Goal: Contribute content: Contribute content

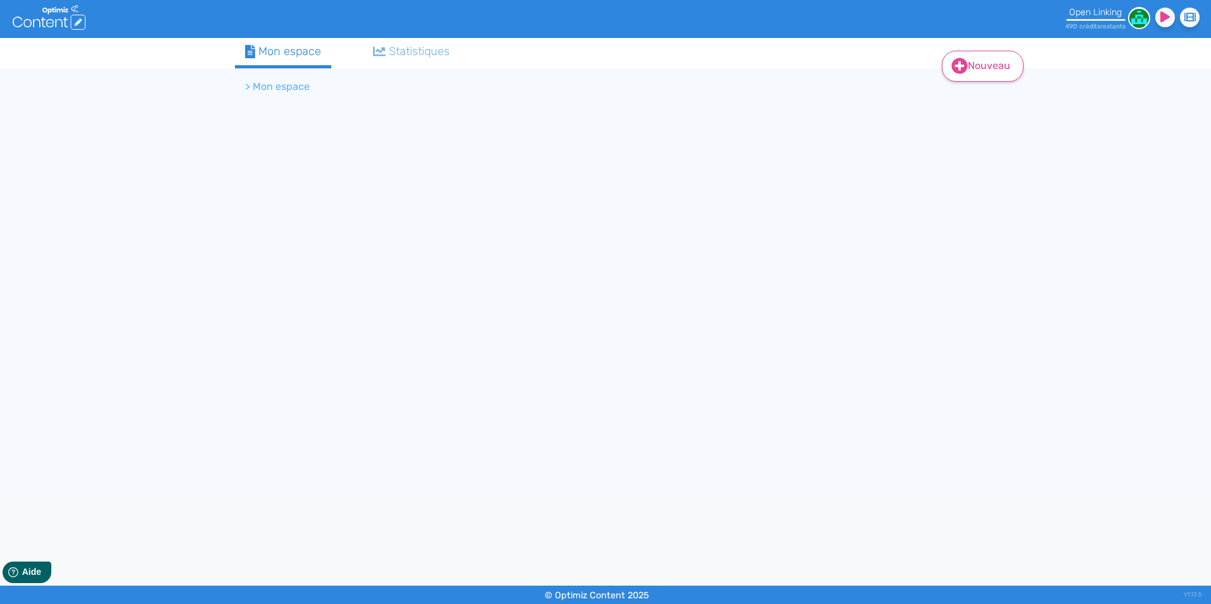
click at [1000, 71] on link "Nouveau" at bounding box center [983, 66] width 82 height 31
click at [976, 99] on button "Contenu" at bounding box center [990, 98] width 101 height 20
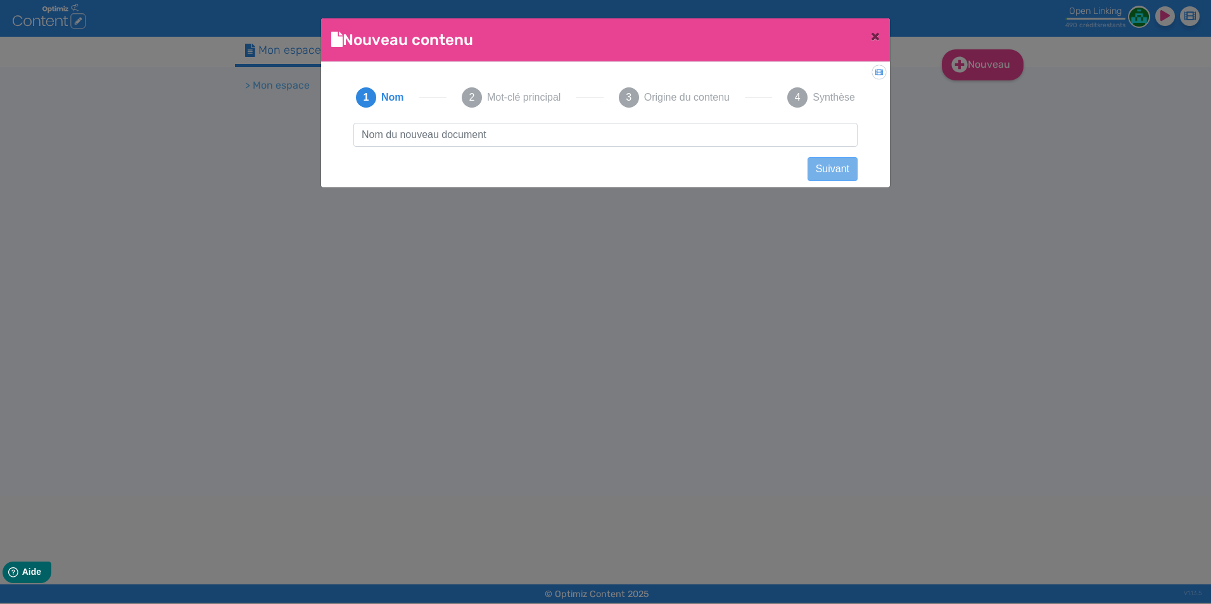
click at [601, 135] on input "text" at bounding box center [605, 135] width 504 height 24
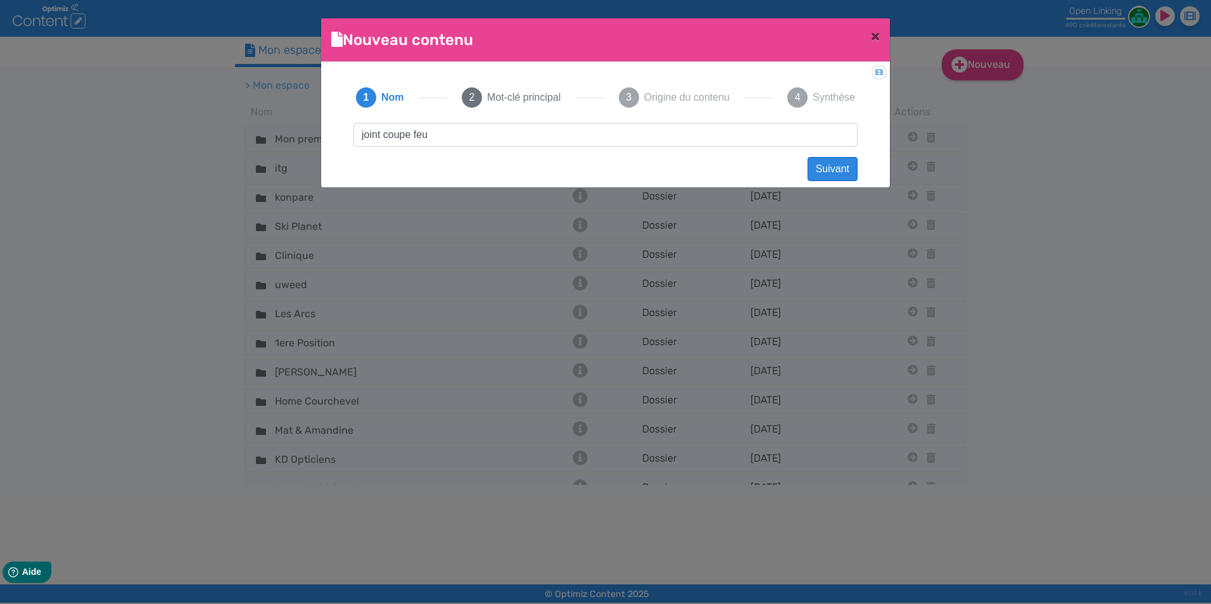
type input "joint coupe feu"
click at [836, 169] on button "Suivant" at bounding box center [832, 169] width 50 height 24
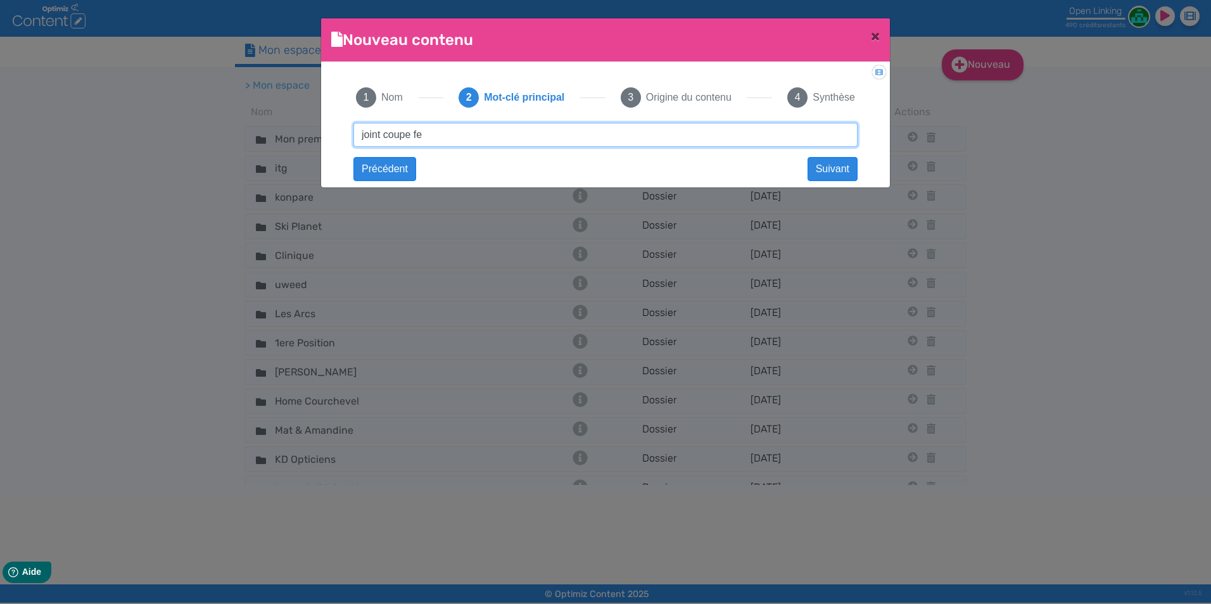
type input "joint coupe feu"
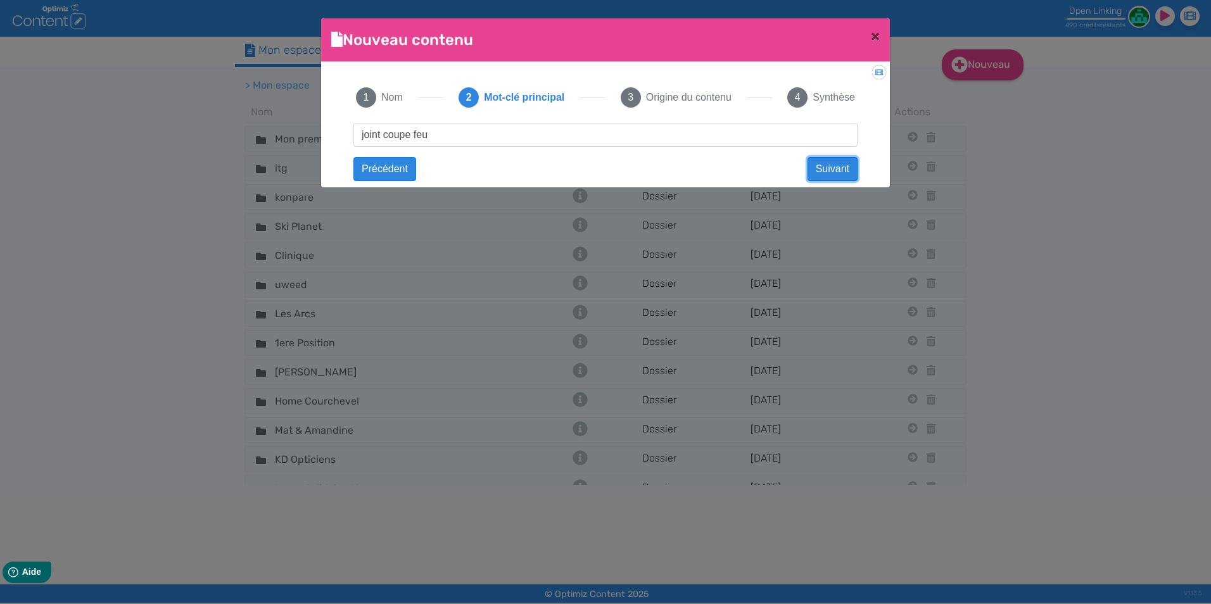
click at [818, 160] on button "Suivant" at bounding box center [832, 169] width 50 height 24
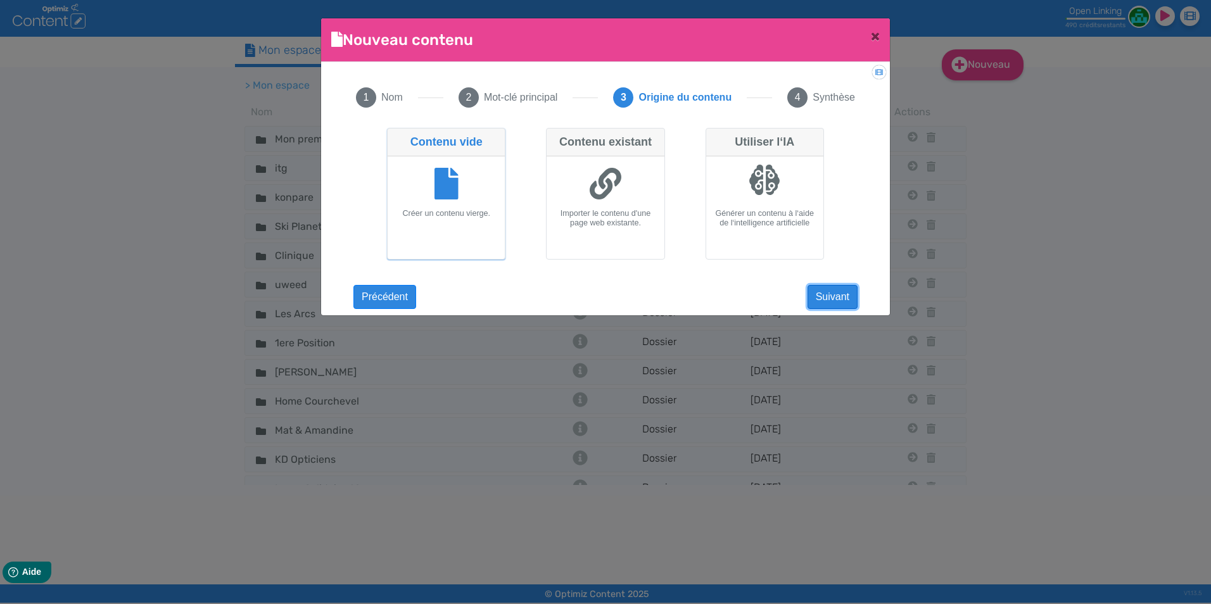
click at [838, 296] on button "Suivant" at bounding box center [832, 297] width 50 height 24
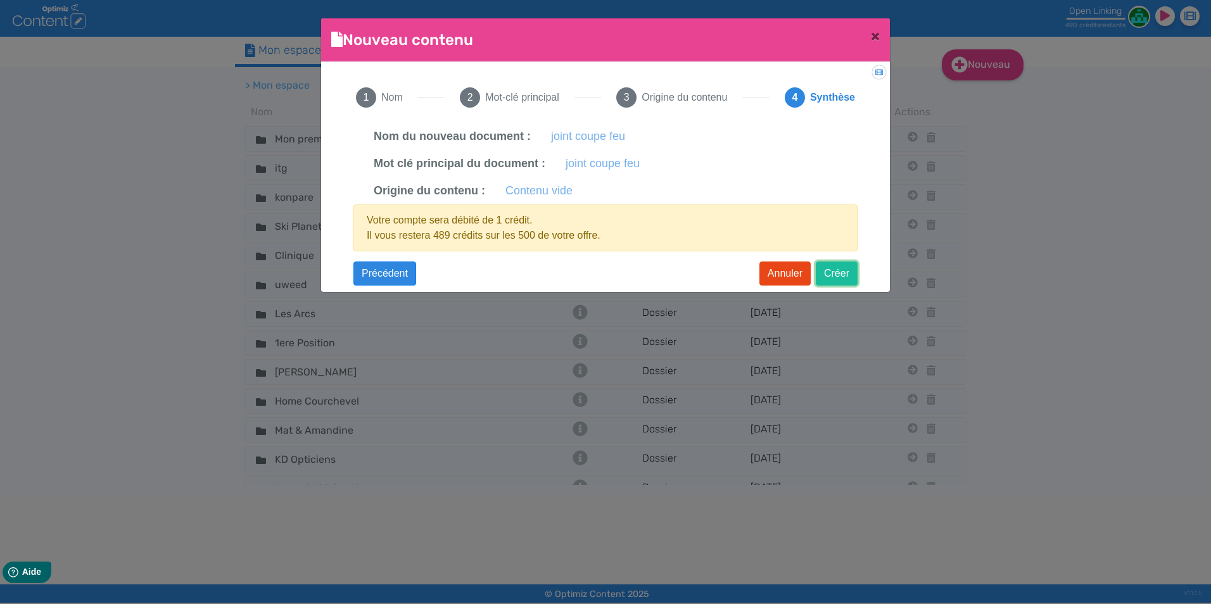
click at [842, 275] on button "Créer" at bounding box center [837, 274] width 42 height 24
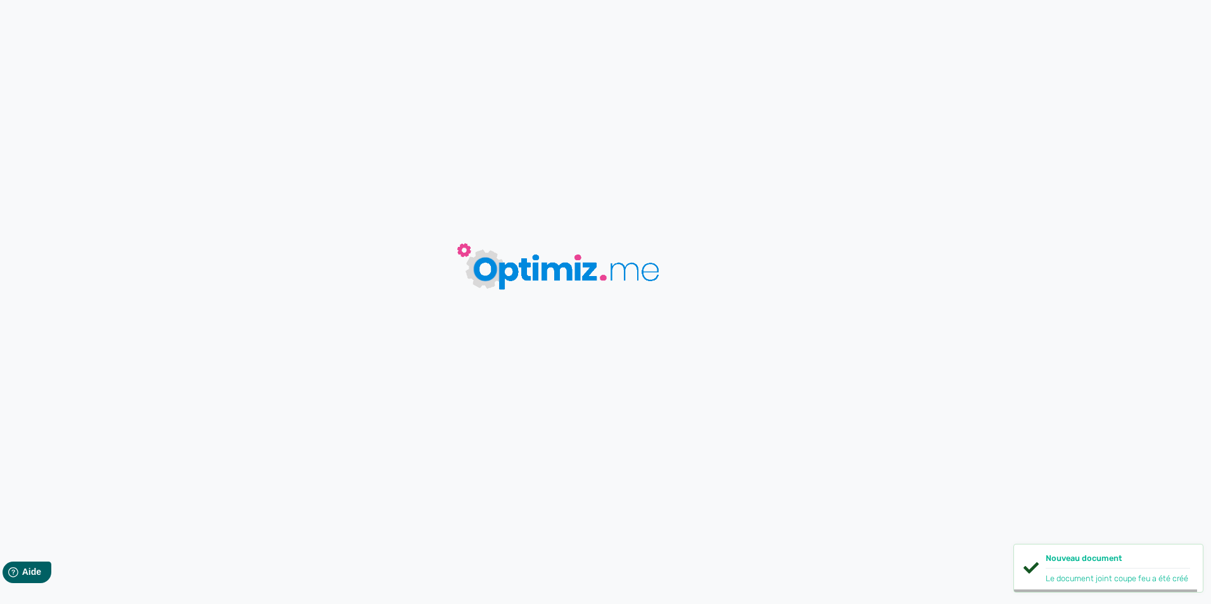
type input "joint coupe feu"
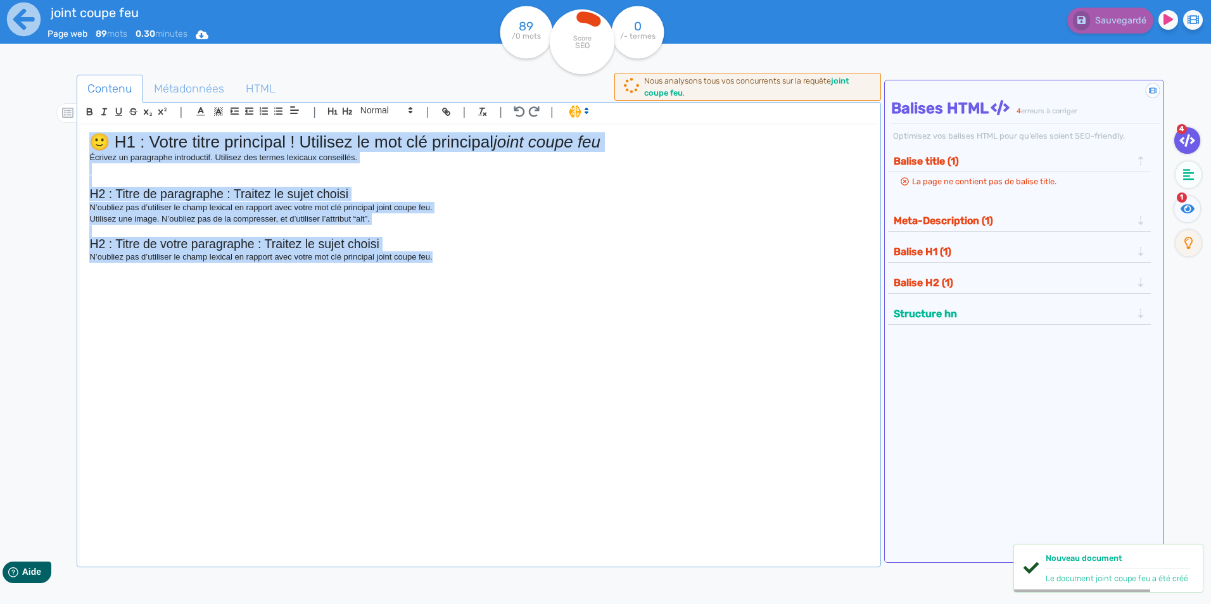
drag, startPoint x: 527, startPoint y: 297, endPoint x: -3, endPoint y: 94, distance: 567.4
click at [0, 94] on html "joint coupe feu Page web 89 mots 0.30 minutes Html Pdf Word 89 /0 mots Score SE…" at bounding box center [605, 302] width 1211 height 604
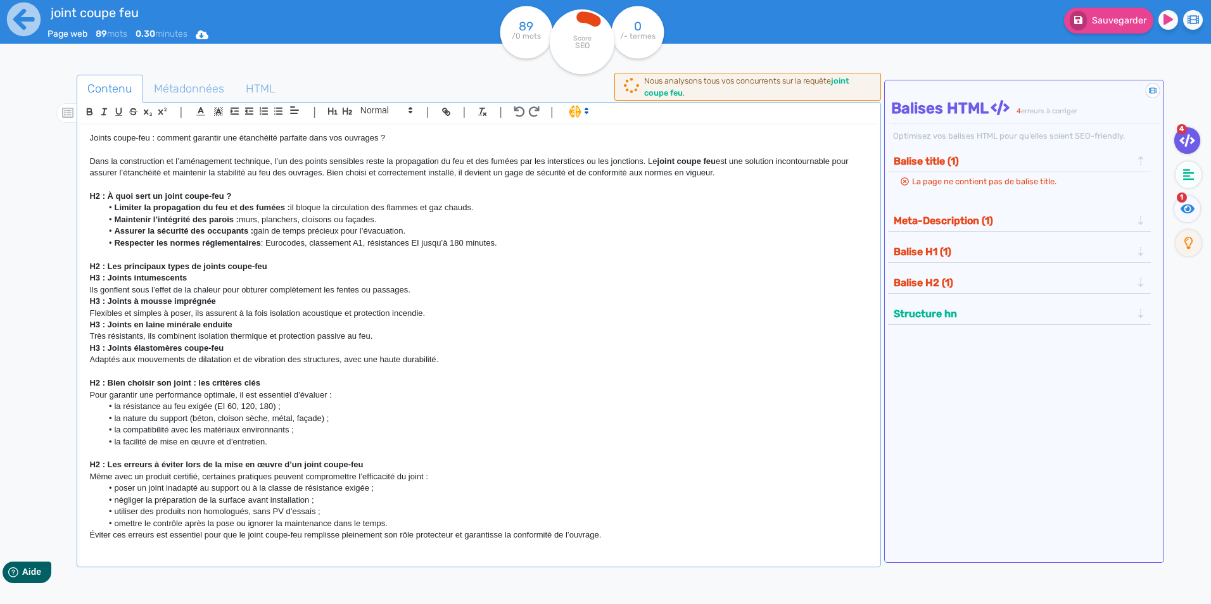
click at [438, 63] on div "Contenu Métadonnées HTML | | H3 H4 H5 H6 Normal | | | | Joints coupe-feu : comm…" at bounding box center [620, 373] width 1180 height 622
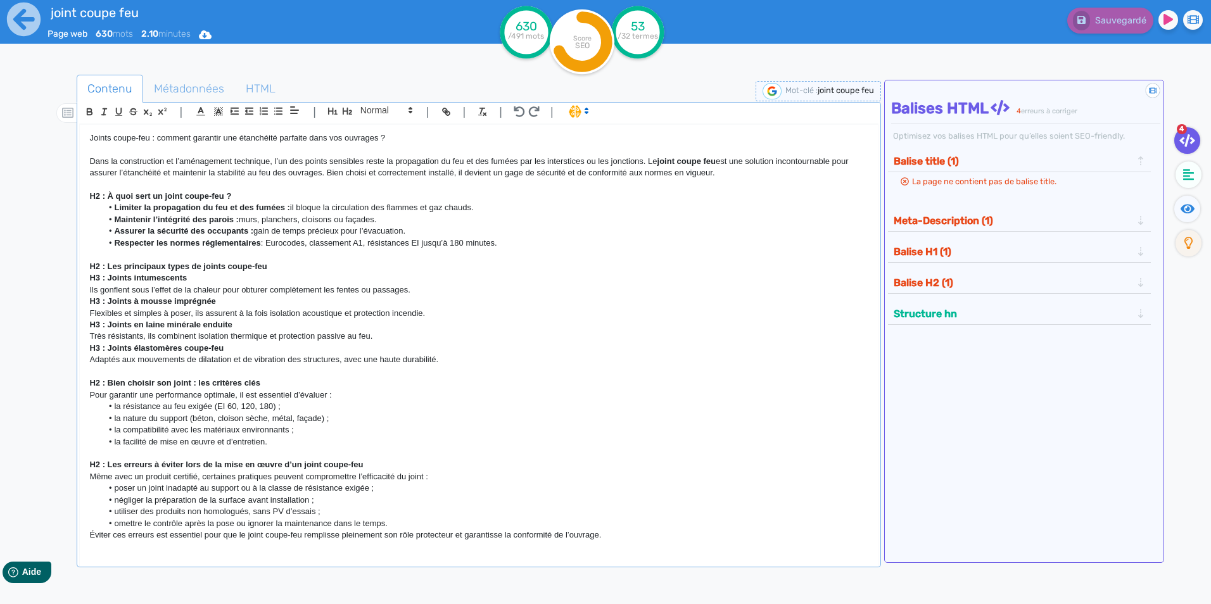
click at [1007, 167] on button "Balise title (1)" at bounding box center [1013, 161] width 246 height 21
click at [993, 184] on span "La page ne contient pas de balise title." at bounding box center [984, 181] width 144 height 9
click at [92, 140] on p "Joints coupe-feu : comment garantir une étanchéité parfaite dans vos ouvrages ?" at bounding box center [478, 137] width 778 height 11
click at [434, 322] on p "H3 : Joints en laine minérale enduite" at bounding box center [478, 324] width 778 height 11
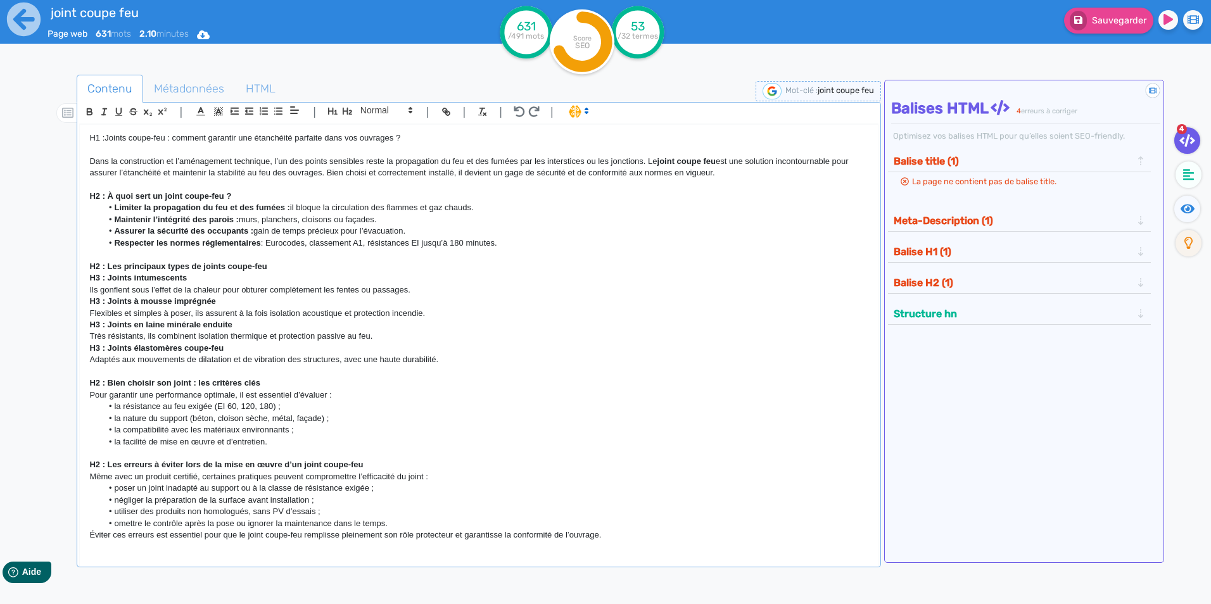
click at [106, 137] on p "H1 :Joints coupe-feu : comment garantir une étanchéité parfaite dans vos ouvrag…" at bounding box center [478, 137] width 778 height 11
drag, startPoint x: 409, startPoint y: 136, endPoint x: 109, endPoint y: 135, distance: 300.1
click at [109, 135] on p "H1 : Joints coupe-feu : comment garantir une étanchéité parfaite dans vos ouvra…" at bounding box center [478, 137] width 778 height 11
click at [332, 109] on icon "button" at bounding box center [332, 111] width 9 height 7
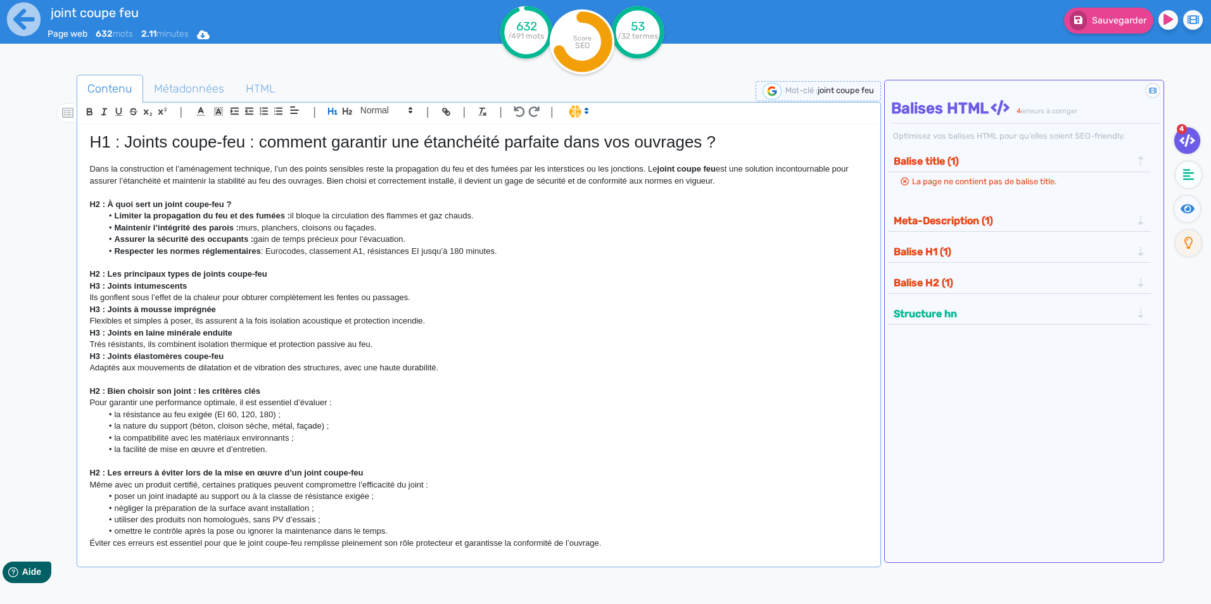
click at [446, 252] on li "Respecter les normes réglementaires : Eurocodes, classement A1, résistances EI …" at bounding box center [485, 251] width 766 height 11
click at [1026, 180] on span "La page ne contient pas de balise title." at bounding box center [984, 181] width 144 height 9
click at [983, 256] on button "Balise H1 (1)" at bounding box center [1013, 251] width 246 height 21
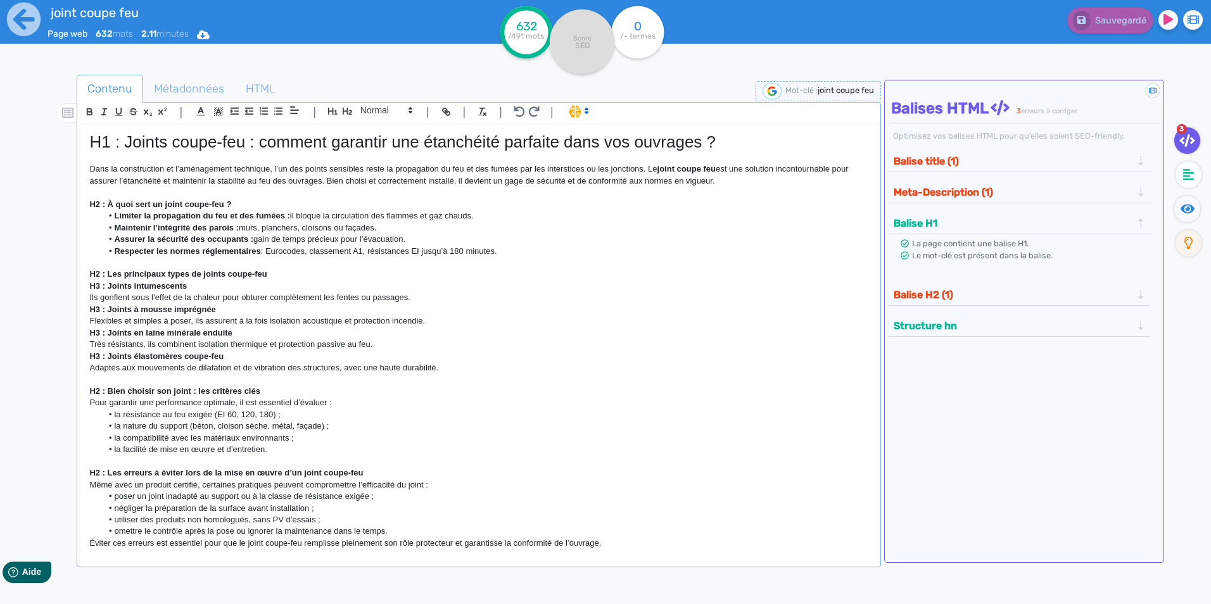
click at [990, 294] on button "Balise H2 (1)" at bounding box center [1013, 294] width 246 height 21
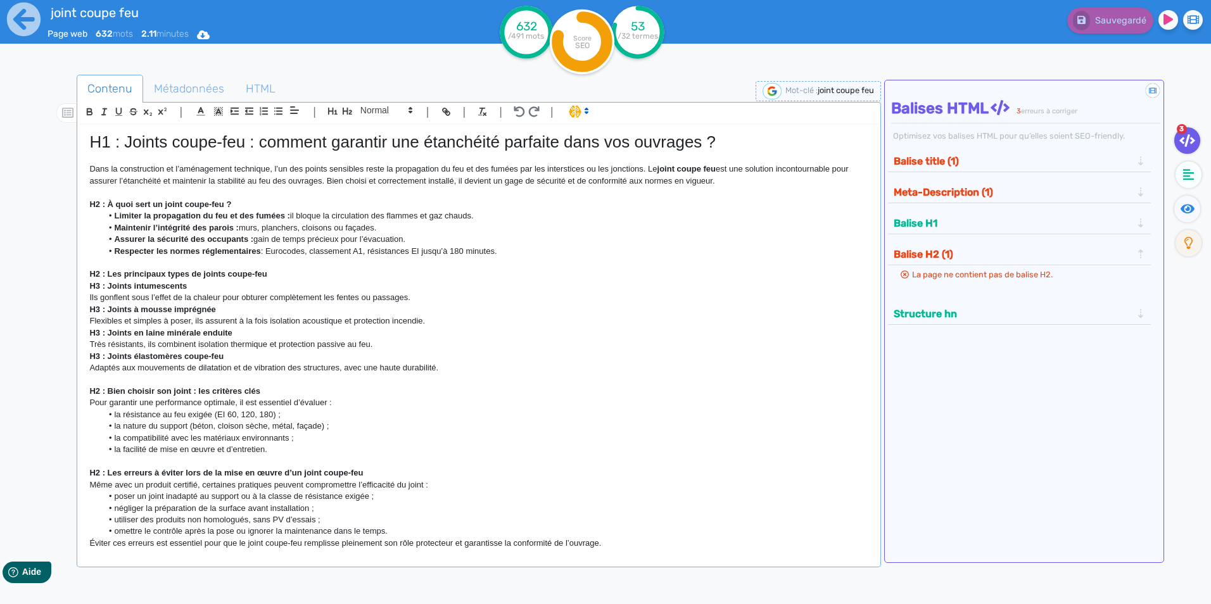
click at [199, 202] on strong "H2 : À quoi sert un joint coupe-feu ?" at bounding box center [160, 203] width 142 height 9
click at [351, 111] on icon "button" at bounding box center [347, 111] width 9 height 7
click at [167, 274] on strong "H2 : Les principaux types de joints coupe-feu" at bounding box center [177, 276] width 177 height 9
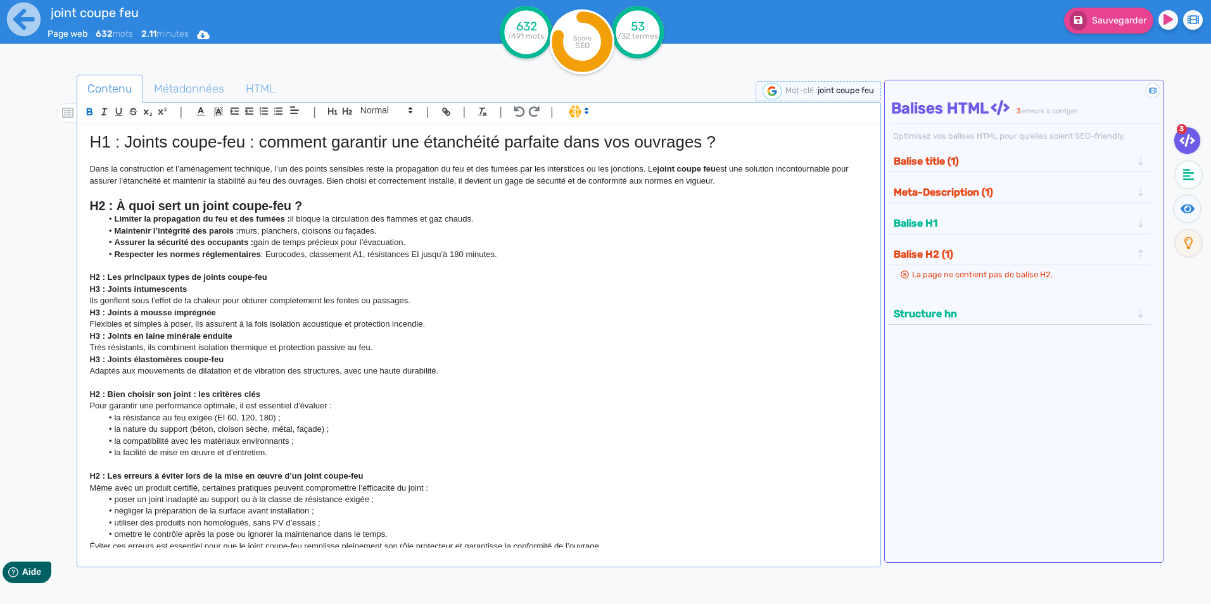
click at [167, 274] on strong "H2 : Les principaux types de joints coupe-feu" at bounding box center [177, 276] width 177 height 9
click at [343, 109] on icon "button" at bounding box center [347, 111] width 9 height 7
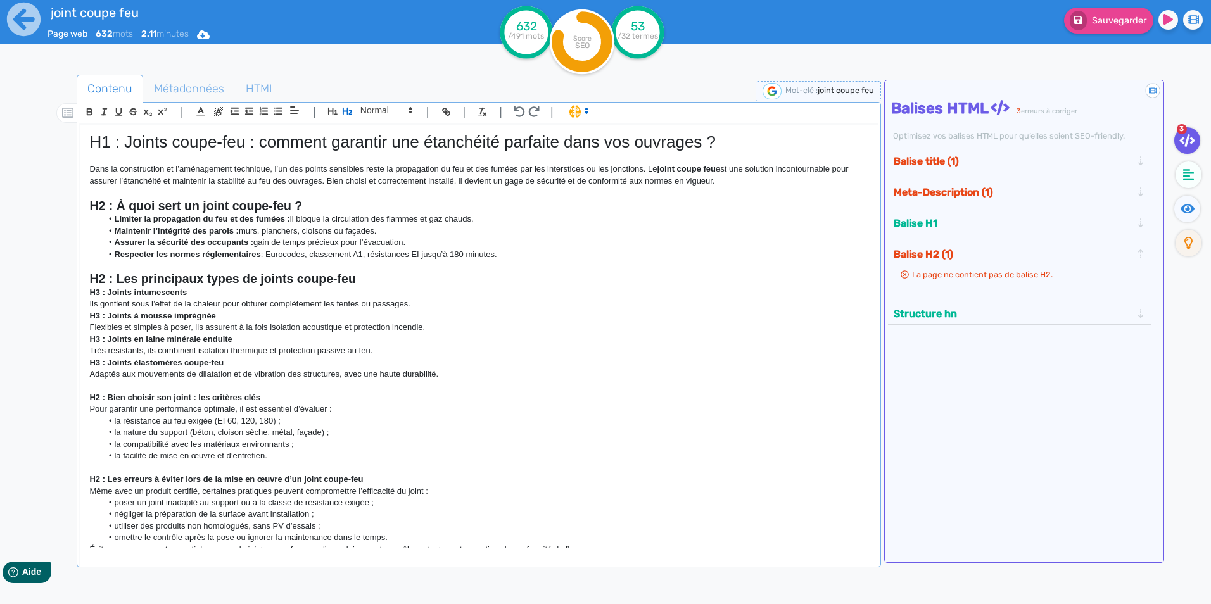
click at [160, 399] on strong "H2 : Bien choisir son joint : les critères clés" at bounding box center [174, 397] width 170 height 9
click at [348, 112] on icon "button" at bounding box center [347, 111] width 11 height 11
click at [179, 482] on strong "H2 : Les erreurs à éviter lors de la mise en œuvre d’un joint coupe-feu" at bounding box center [226, 481] width 274 height 9
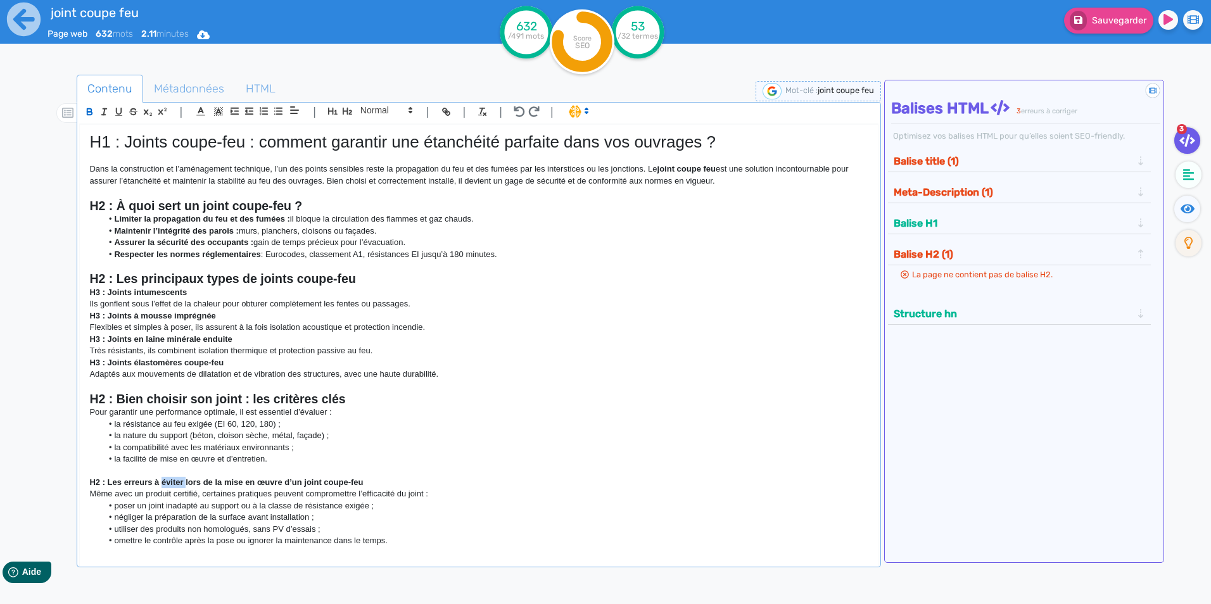
click at [179, 482] on strong "H2 : Les erreurs à éviter lors de la mise en œuvre d’un joint coupe-feu" at bounding box center [226, 481] width 274 height 9
click at [344, 111] on icon "button" at bounding box center [347, 111] width 9 height 7
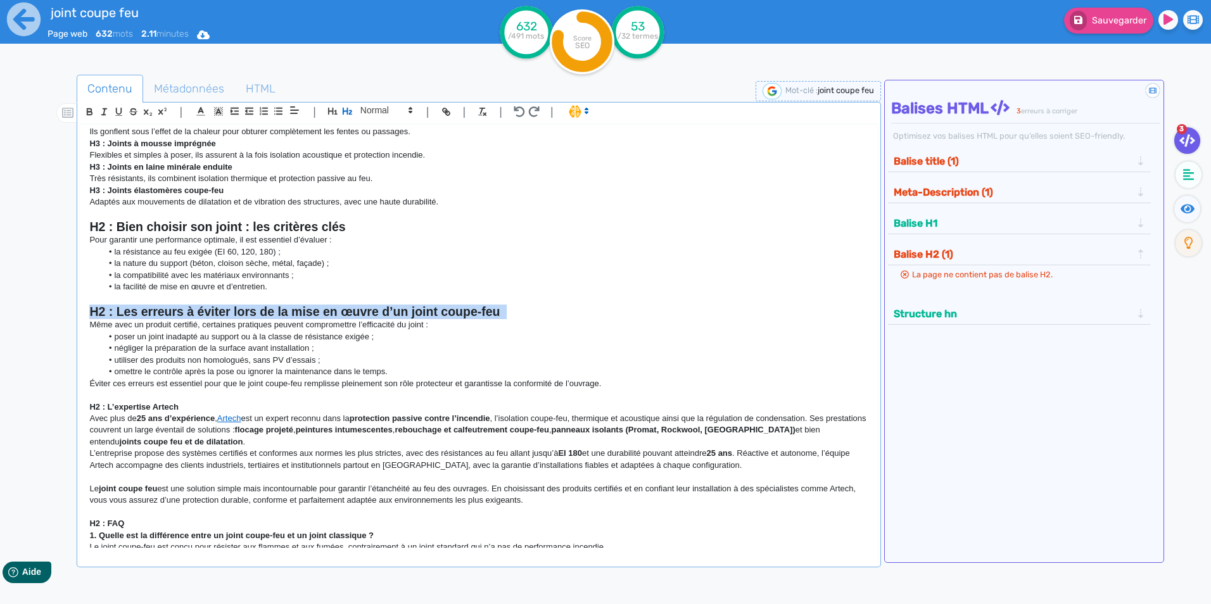
scroll to position [190, 0]
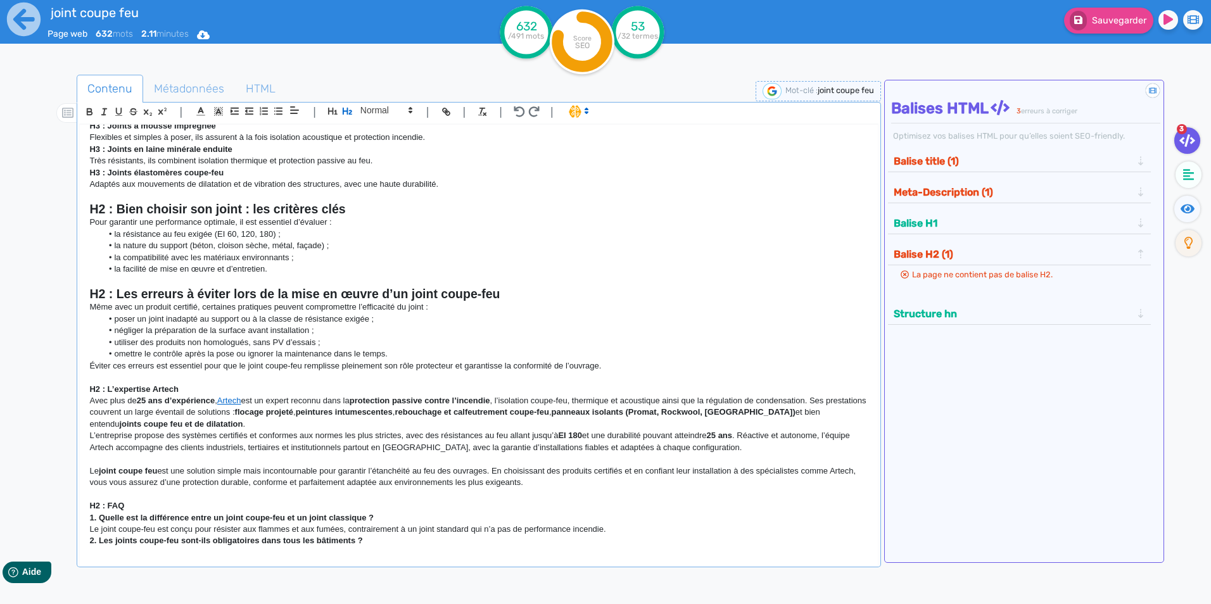
click at [145, 388] on strong "H2 : L’expertise Artech" at bounding box center [133, 388] width 89 height 9
click at [344, 111] on icon "button" at bounding box center [347, 111] width 9 height 7
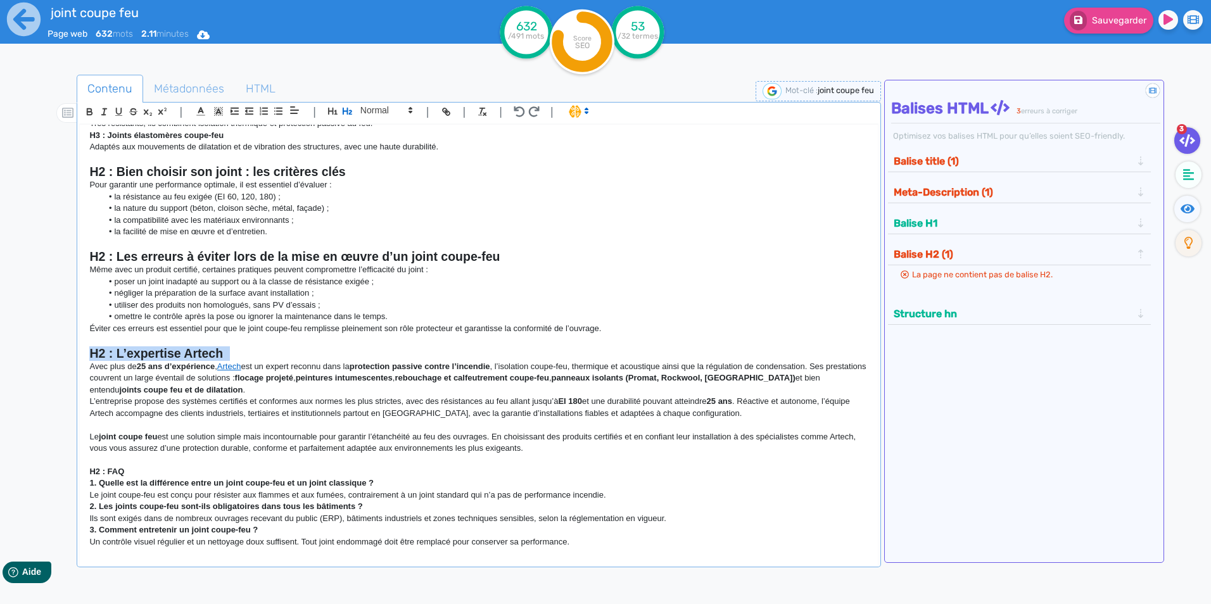
scroll to position [247, 0]
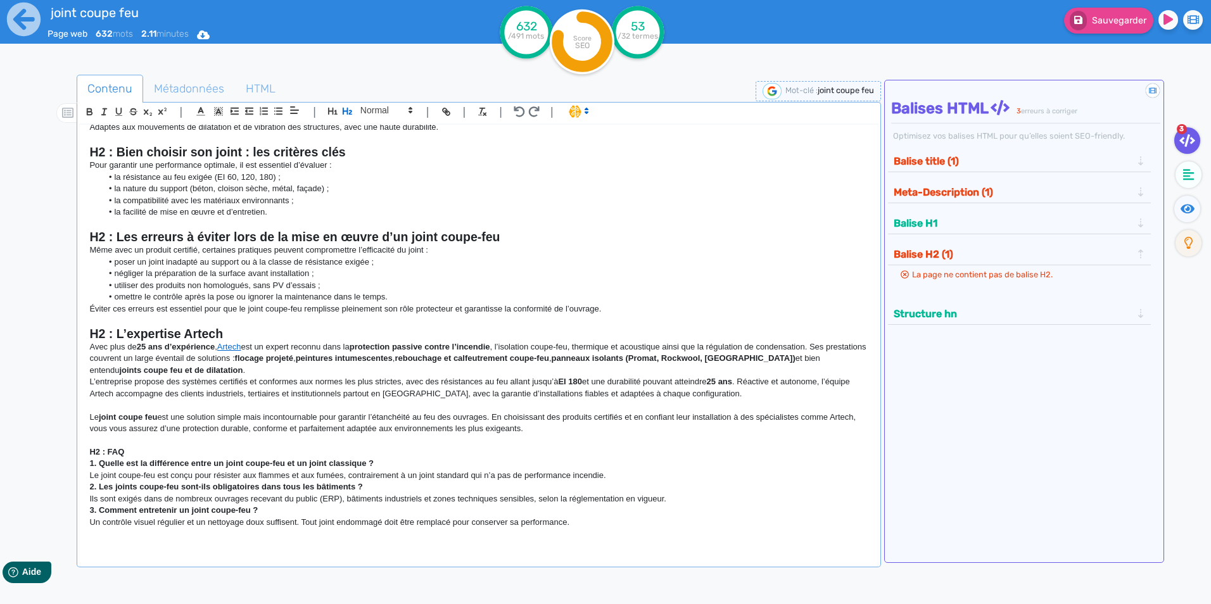
click at [114, 451] on strong "H2 : FAQ" at bounding box center [106, 451] width 35 height 9
click at [347, 111] on icon "button" at bounding box center [347, 111] width 9 height 7
click at [448, 344] on strong "protection passive contre l’incendie" at bounding box center [420, 346] width 141 height 9
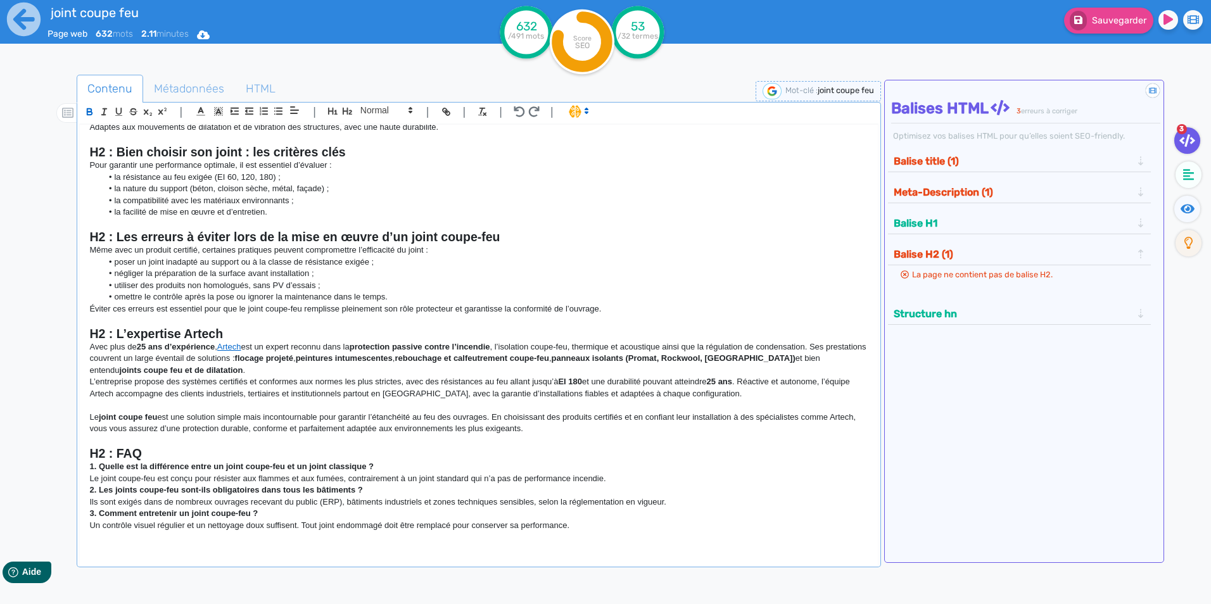
click at [994, 160] on button "Balise title (1)" at bounding box center [1013, 161] width 246 height 21
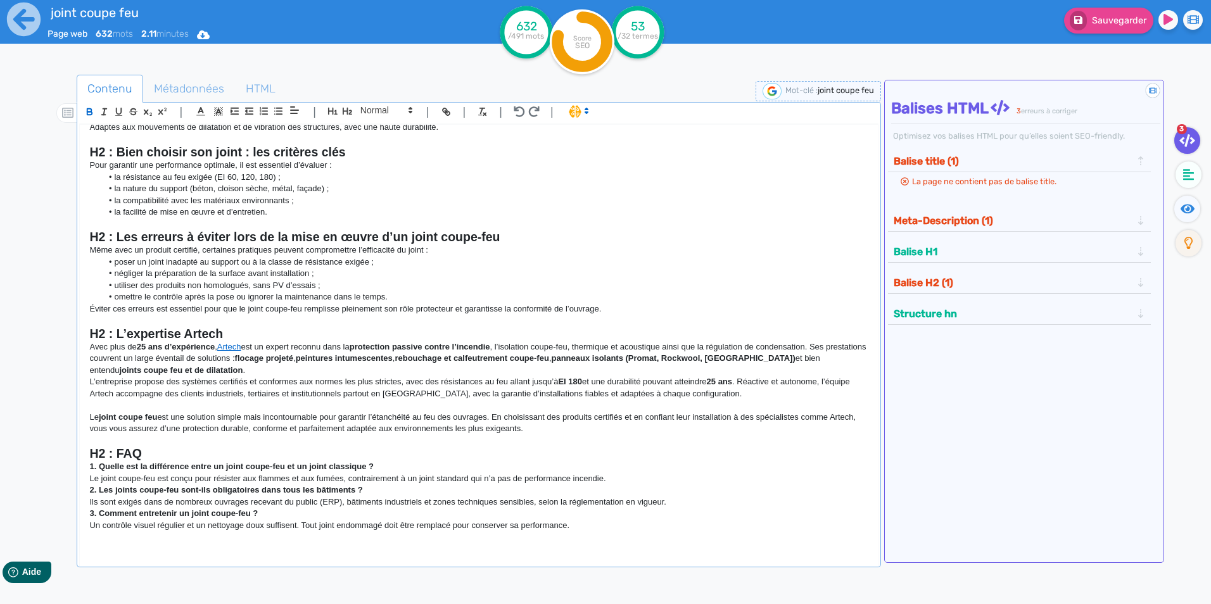
click at [957, 179] on span "La page ne contient pas de balise title." at bounding box center [984, 181] width 144 height 9
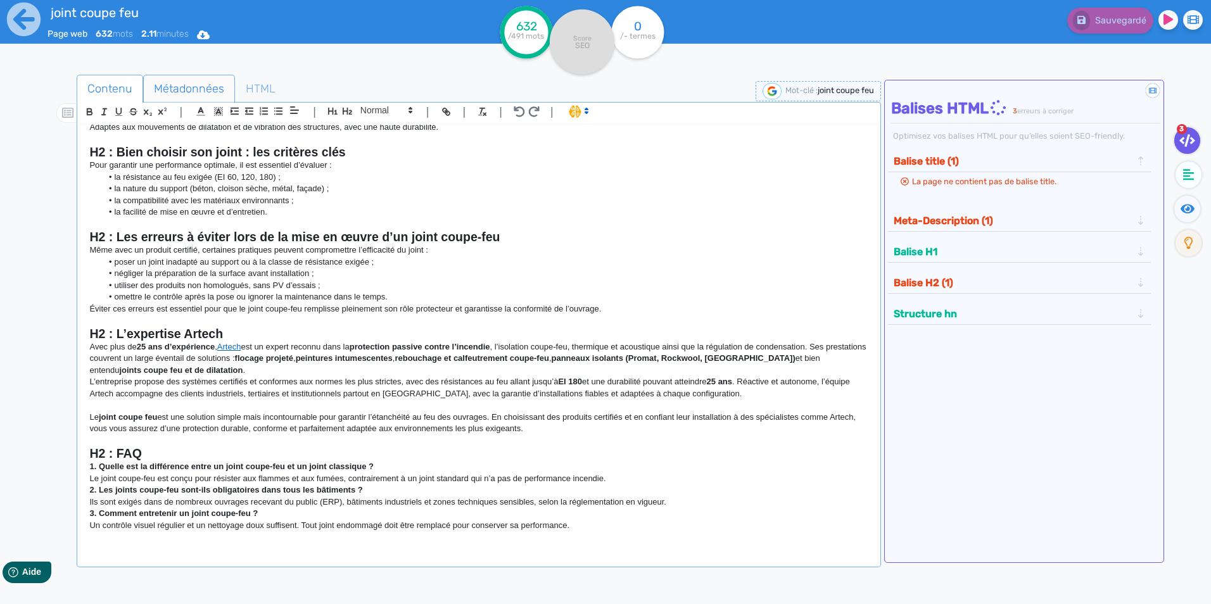
click at [191, 89] on span "Métadonnées" at bounding box center [189, 89] width 91 height 34
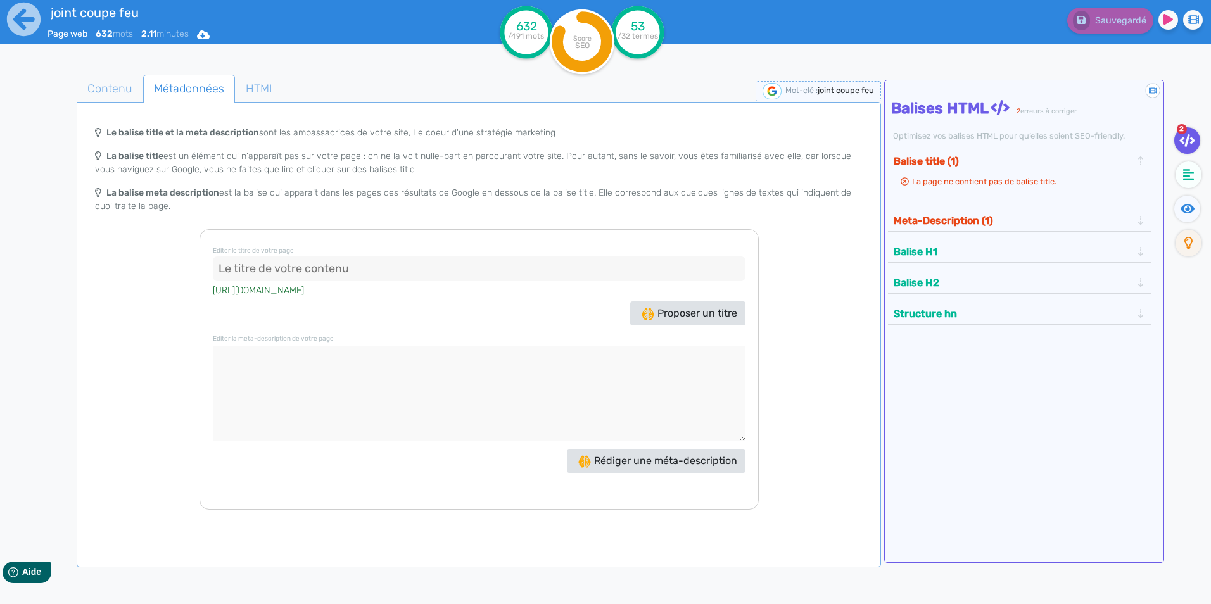
click at [325, 273] on input at bounding box center [479, 268] width 533 height 25
paste input "Joint coupe feu : étanchéité et sécurité des ouvrages"
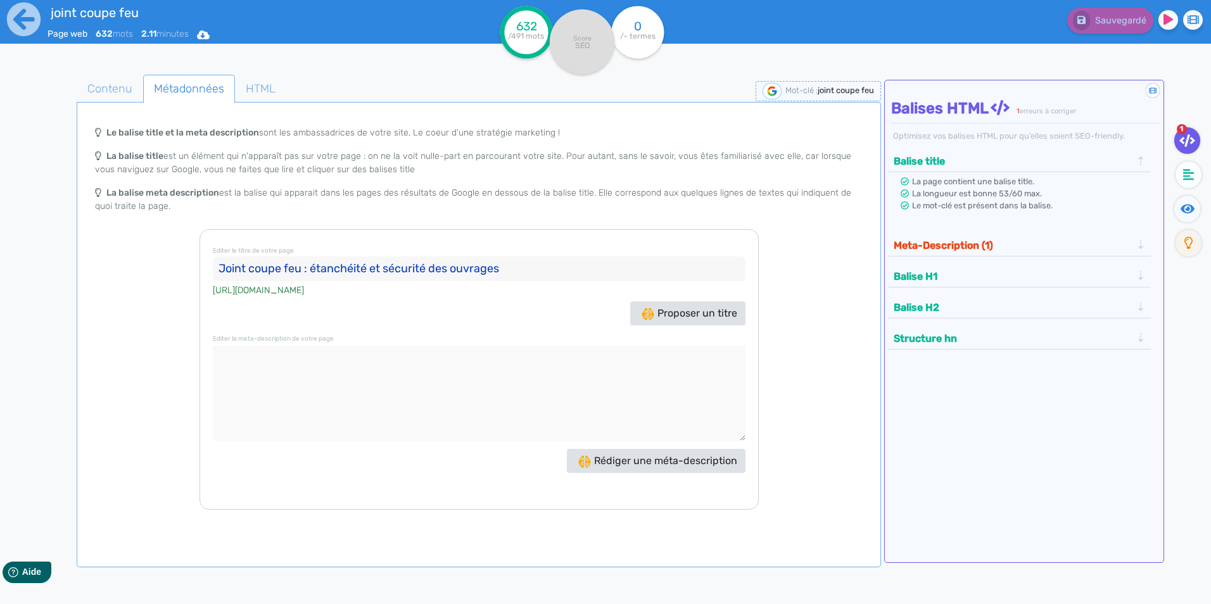
type input "Joint coupe feu : étanchéité et sécurité des ouvrages"
click at [541, 387] on textarea at bounding box center [479, 393] width 533 height 95
paste textarea "Découvrez comment un joint coupe feu garantit une étanchéité optimale et une pr…"
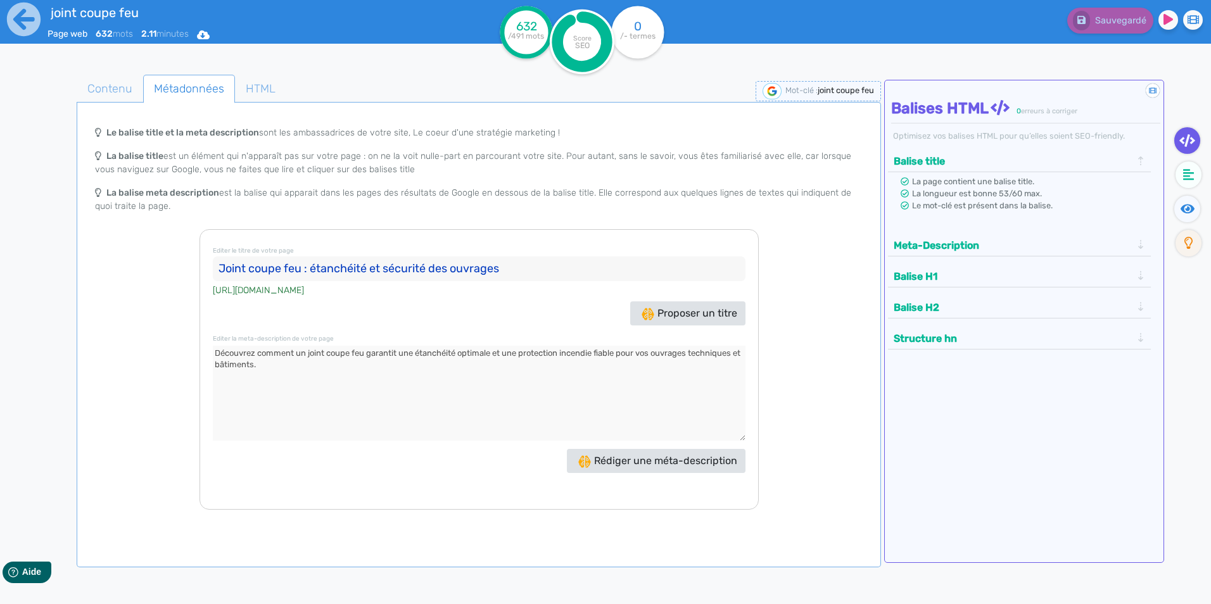
type textarea "Découvrez comment un joint coupe feu garantit une étanchéité optimale et une pr…"
click at [796, 291] on div "Le balise title et la meta description sont les ambassadrices de votre site, Le…" at bounding box center [478, 315] width 798 height 390
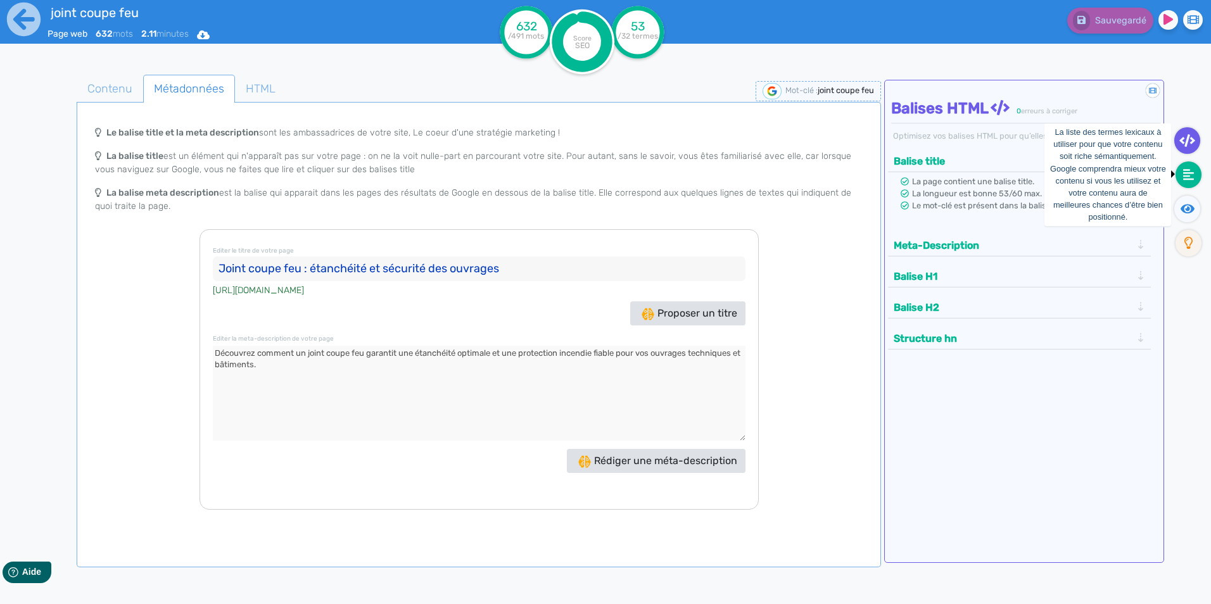
click at [1185, 178] on icon at bounding box center [1188, 174] width 11 height 13
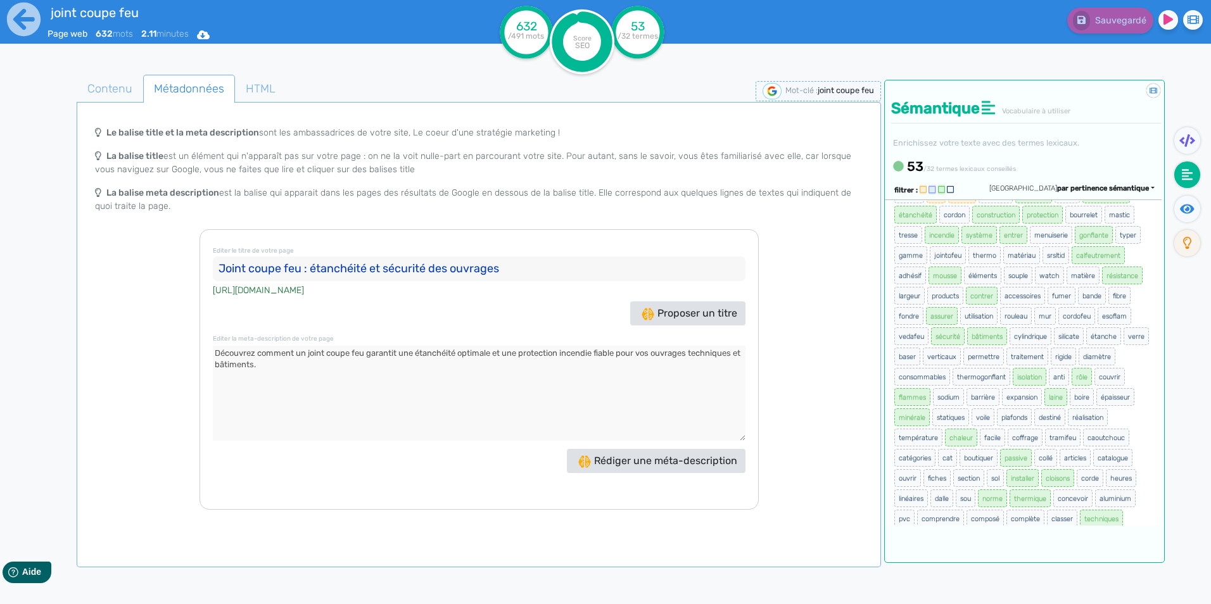
scroll to position [0, 0]
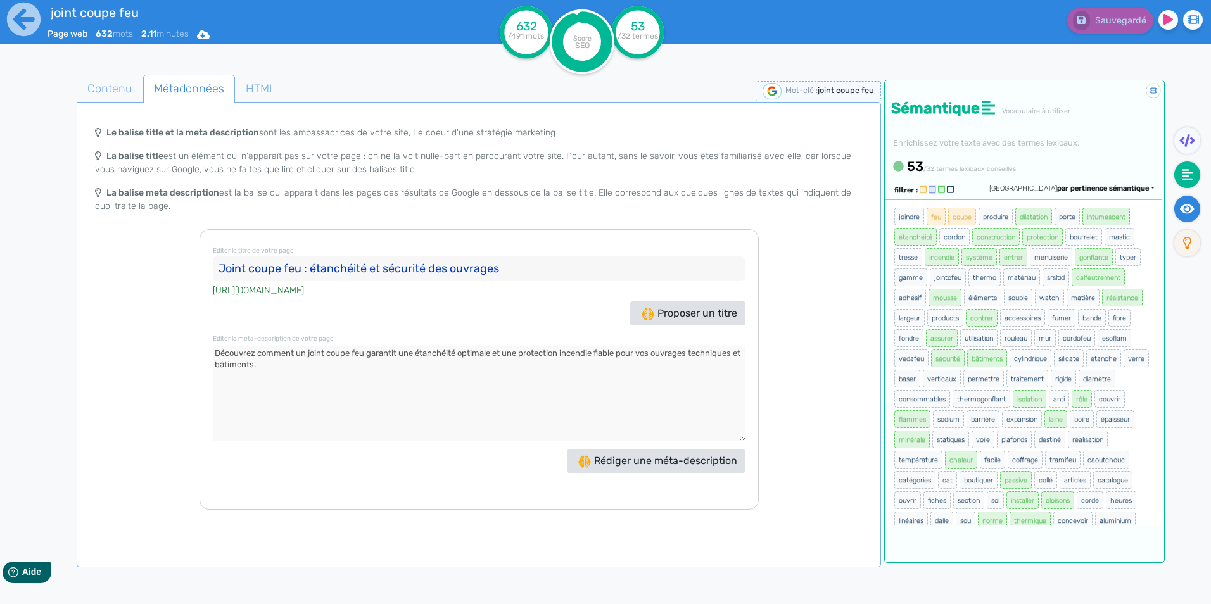
click at [1183, 205] on icon at bounding box center [1187, 208] width 15 height 9
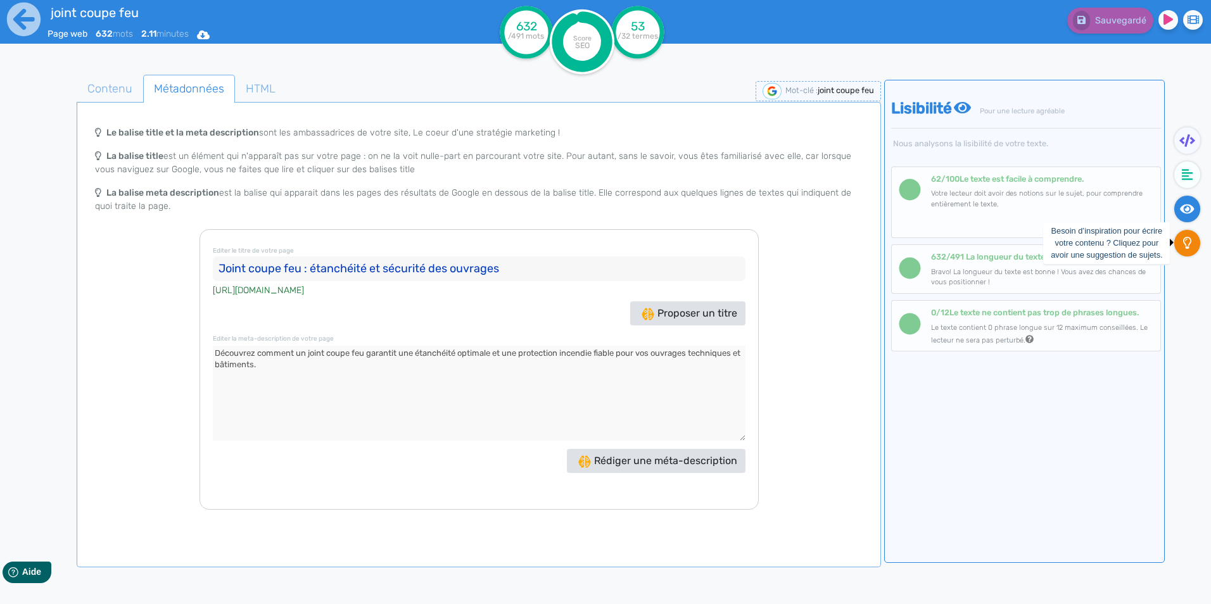
click at [1183, 243] on icon at bounding box center [1187, 243] width 9 height 13
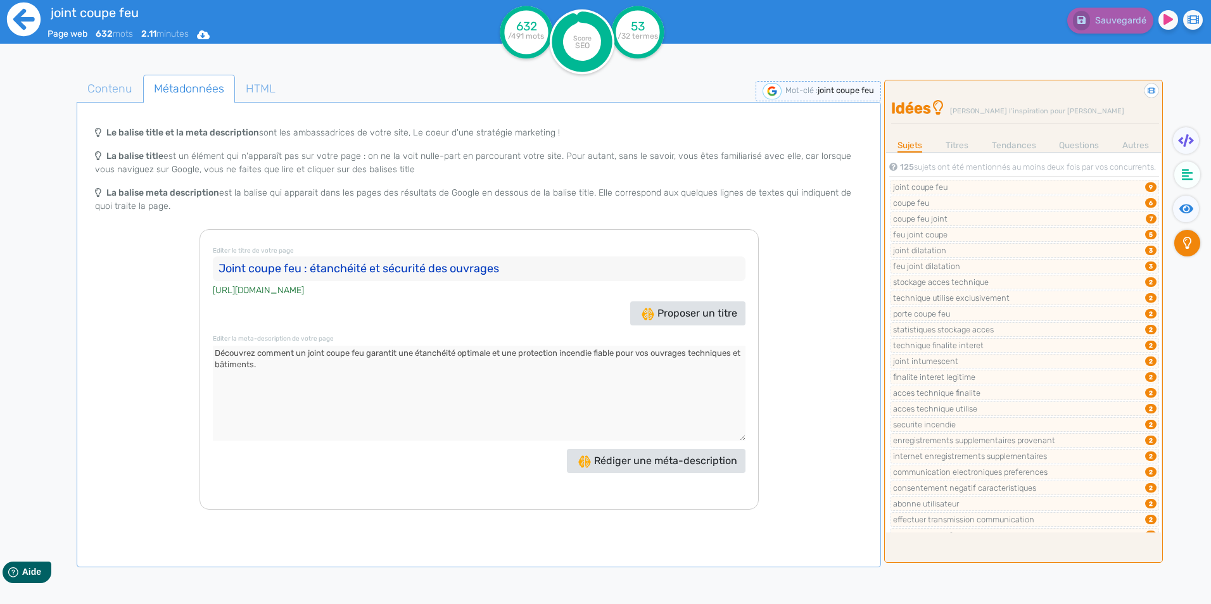
click at [23, 17] on icon at bounding box center [23, 19] width 35 height 35
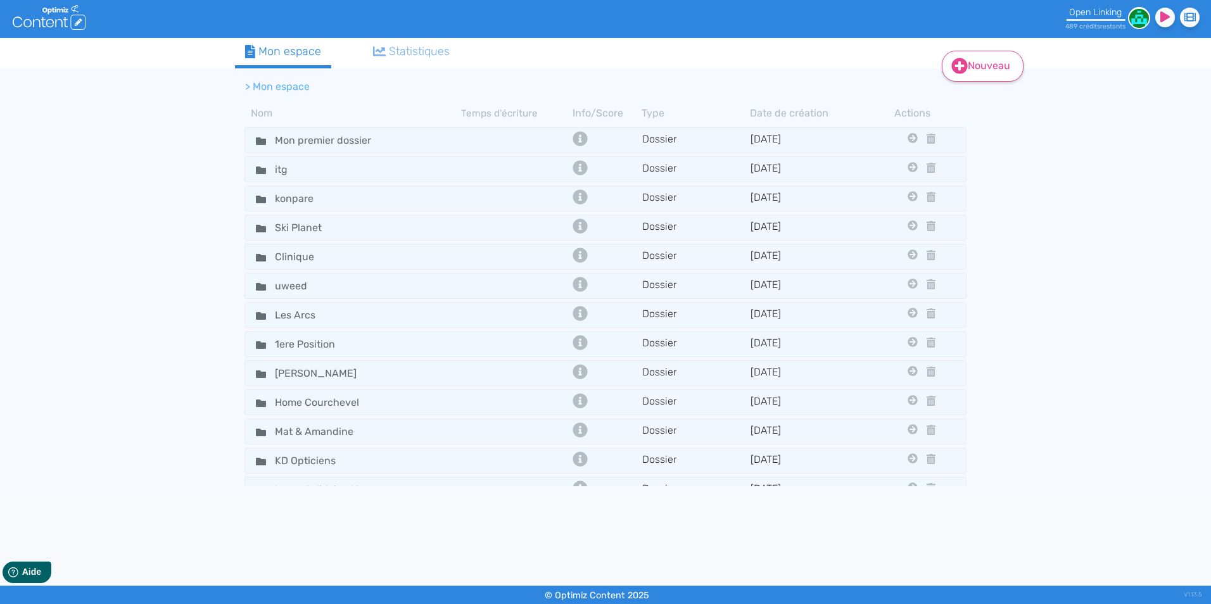
click at [993, 63] on link "Nouveau" at bounding box center [983, 66] width 82 height 31
click at [988, 99] on button "Contenu" at bounding box center [990, 98] width 101 height 20
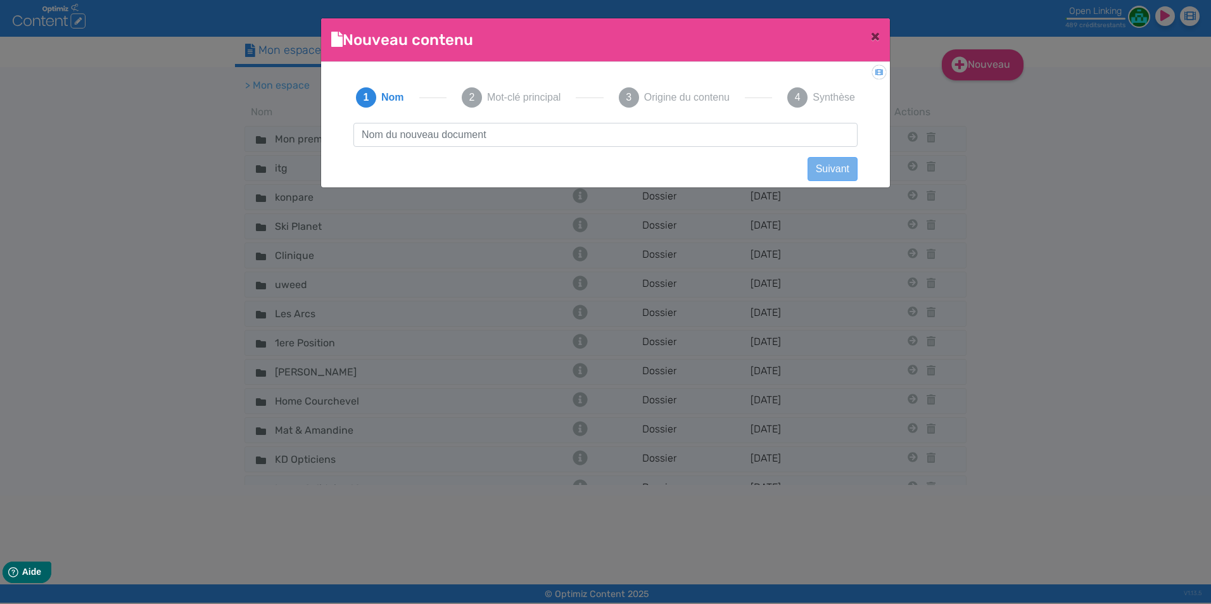
click at [664, 135] on input "text" at bounding box center [605, 135] width 504 height 24
type input "plaque pare feu"
click button "Suivant" at bounding box center [832, 169] width 50 height 24
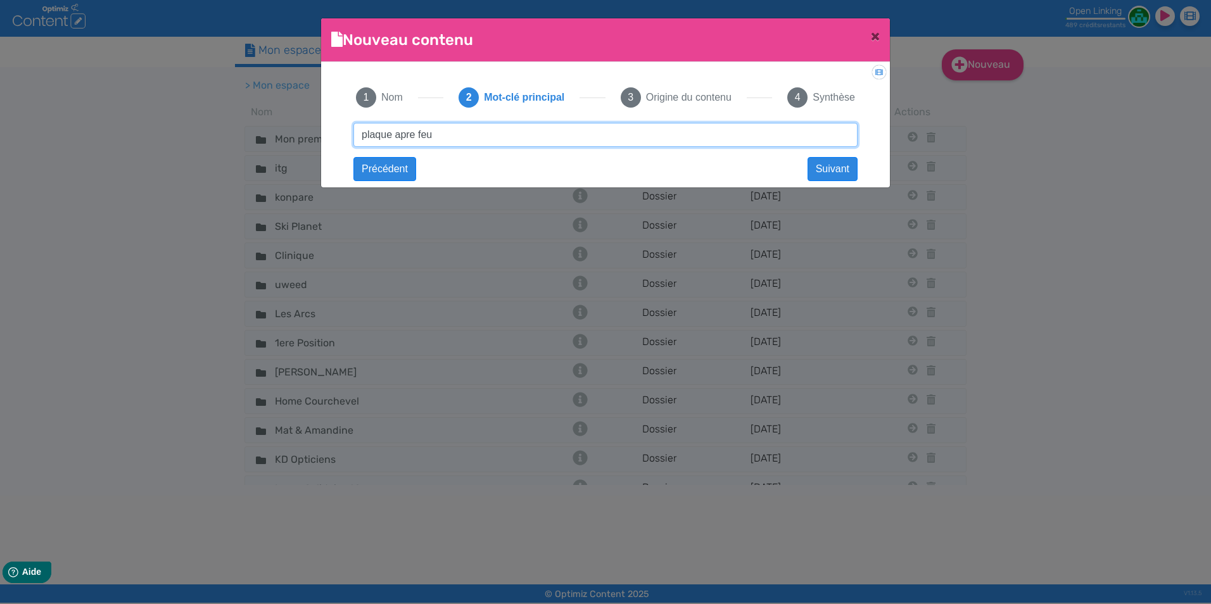
click at [403, 129] on input "plaque apre feu" at bounding box center [605, 135] width 504 height 24
type input "plaque pare feu"
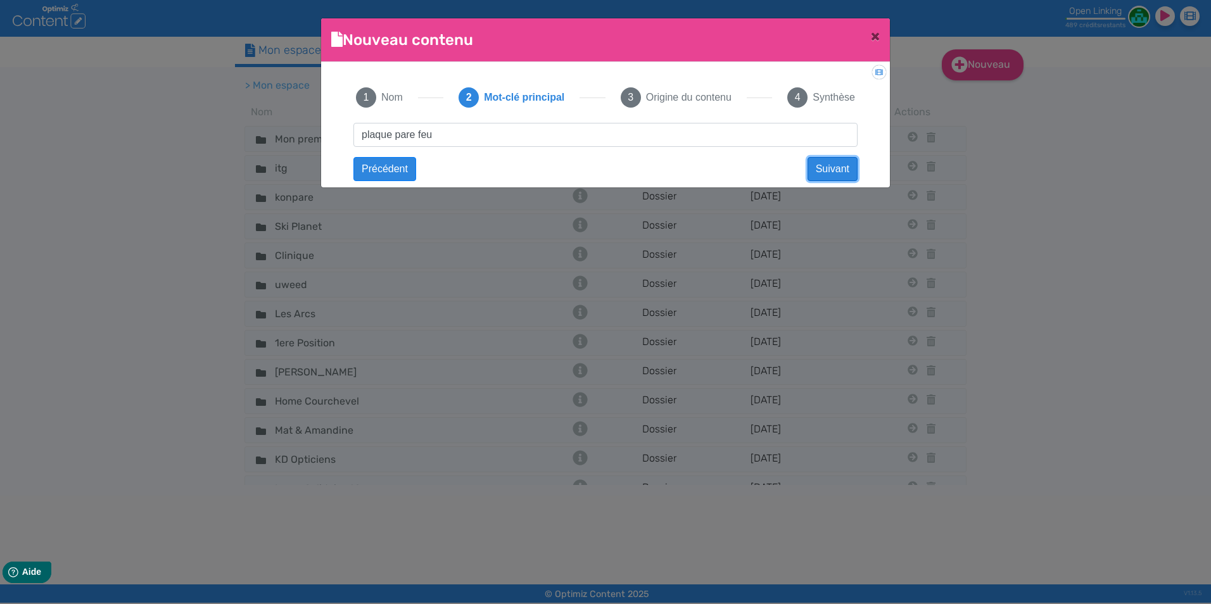
click at [825, 170] on button "Suivant" at bounding box center [832, 169] width 50 height 24
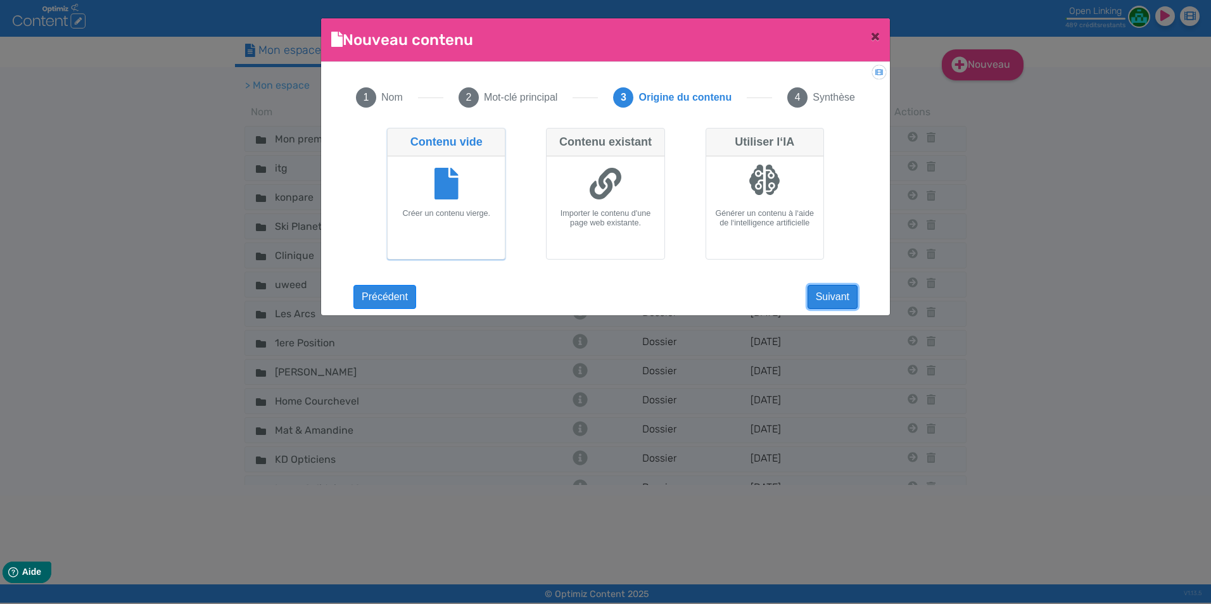
click at [826, 288] on button "Suivant" at bounding box center [832, 297] width 50 height 24
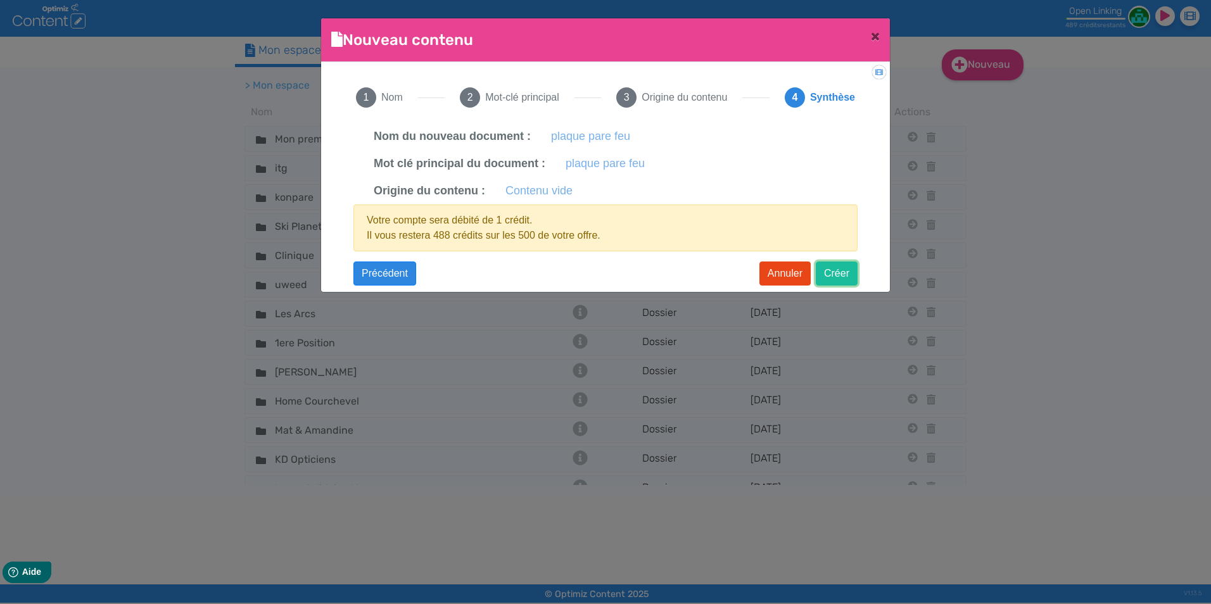
click at [854, 268] on button "Créer" at bounding box center [837, 274] width 42 height 24
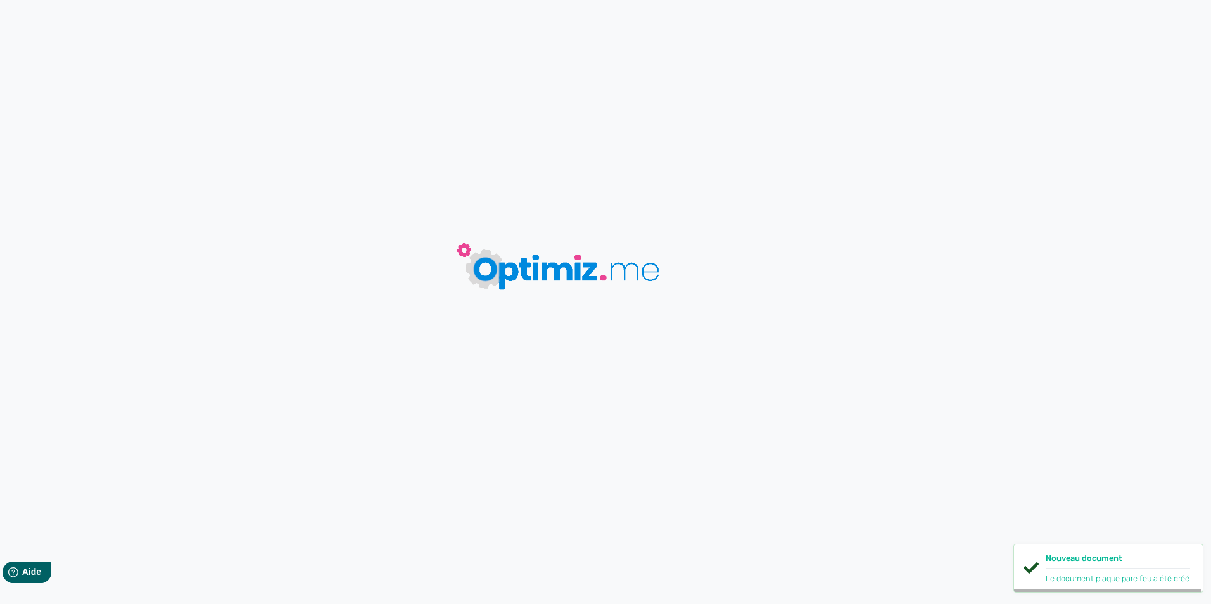
type input "plaque pare feu"
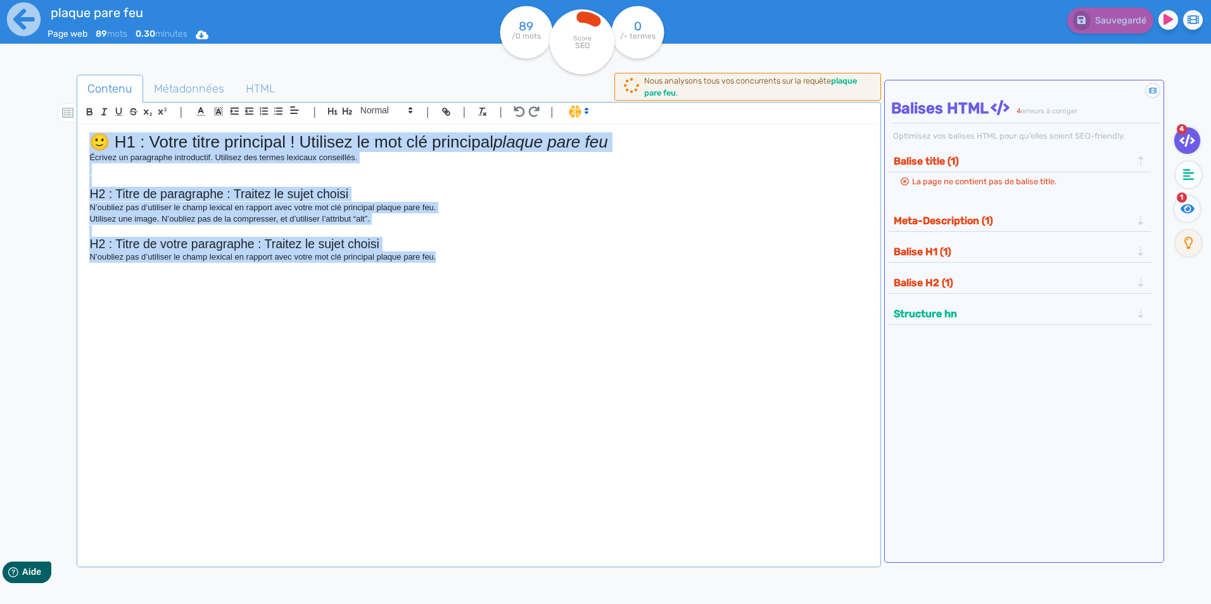
drag, startPoint x: 453, startPoint y: 277, endPoint x: 10, endPoint y: 121, distance: 469.2
click at [10, 121] on div "plaque pare feu Page web 89 mots 0.30 minutes Html Pdf Word 89 /0 mots Score SE…" at bounding box center [605, 342] width 1211 height 684
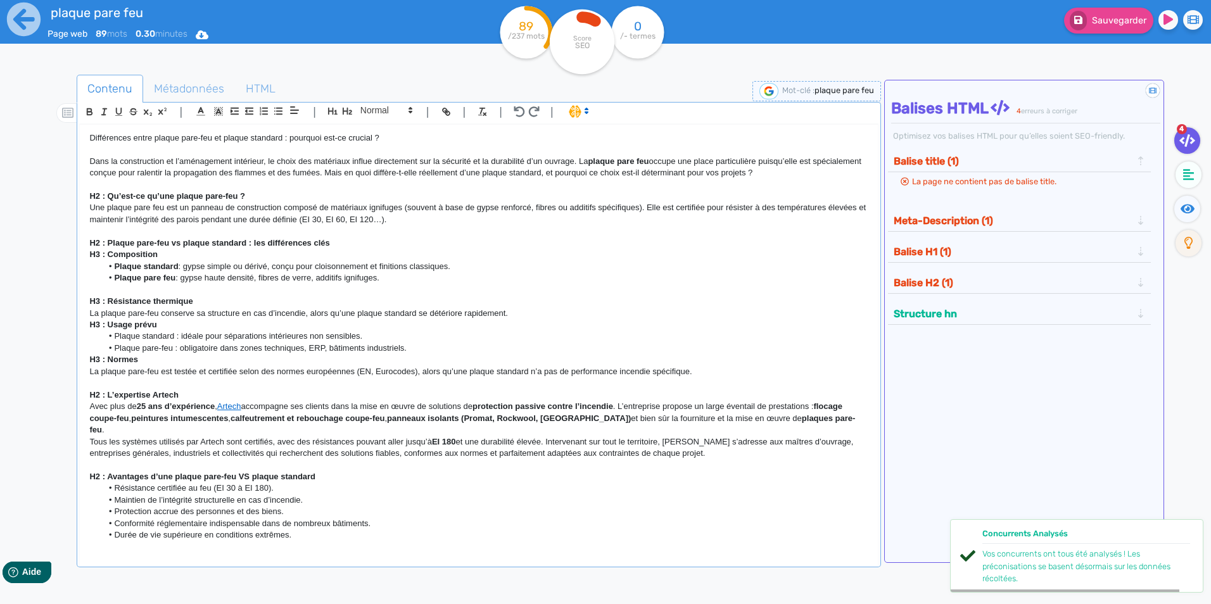
click at [230, 139] on p "Différences entre plaque pare-feu et plaque standard : pourquoi est-ce crucial ?" at bounding box center [478, 137] width 778 height 11
click at [332, 108] on icon "button" at bounding box center [332, 111] width 11 height 11
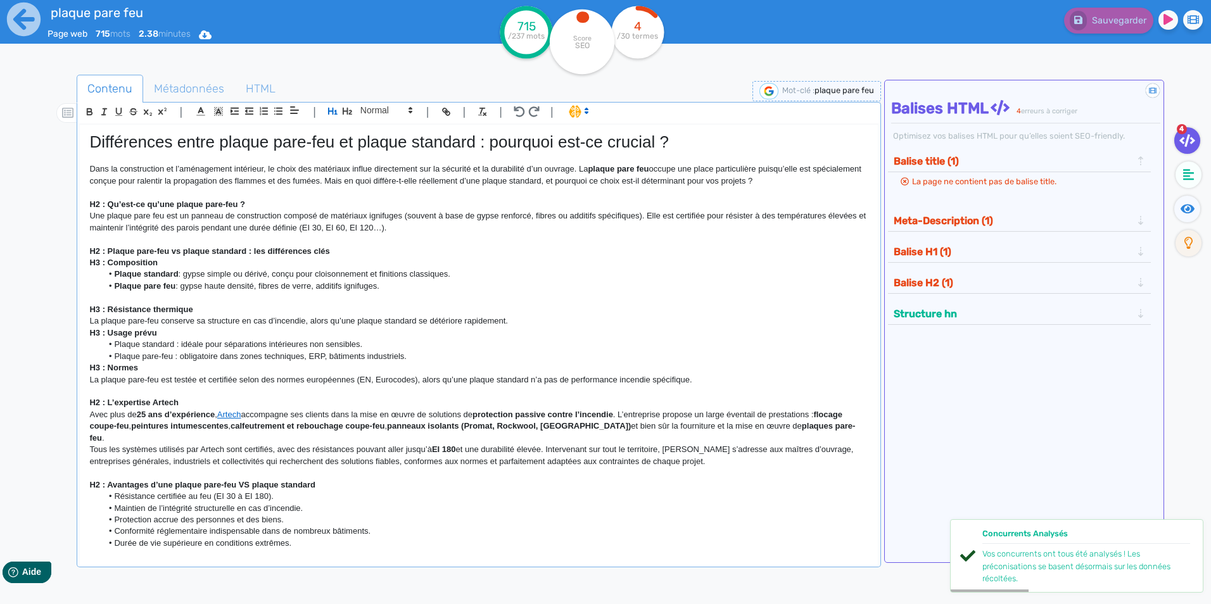
click at [139, 205] on strong "H2 : Qu’est-ce qu’une plaque pare-feu ?" at bounding box center [167, 203] width 156 height 9
click at [346, 108] on icon "button" at bounding box center [347, 111] width 11 height 11
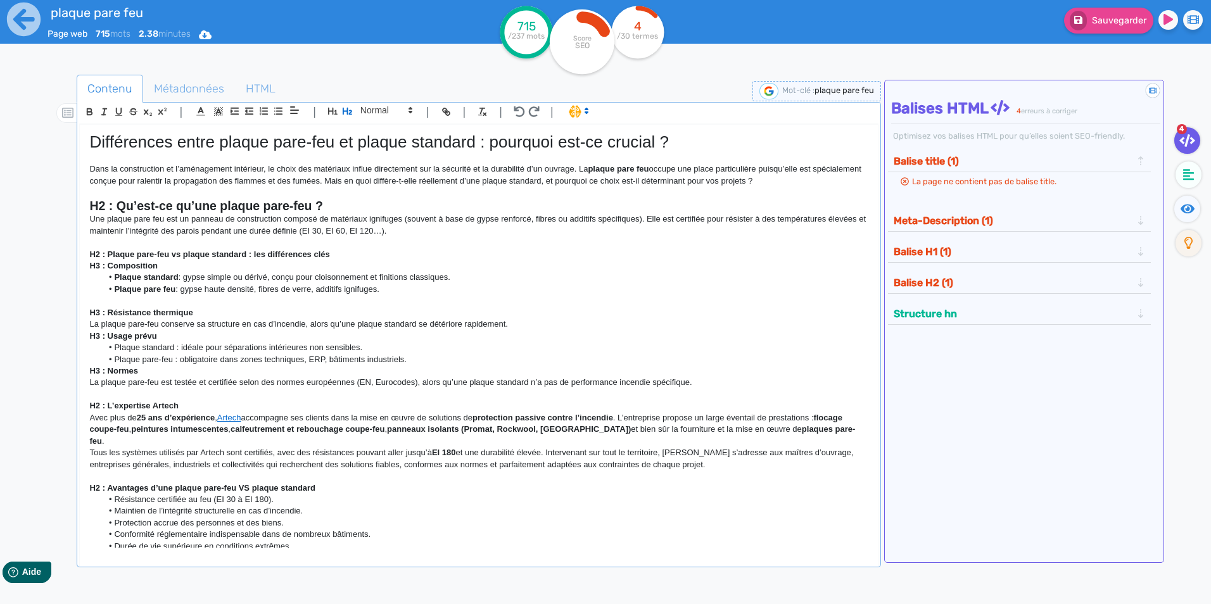
click at [180, 251] on strong "H2 : Plaque pare-feu vs plaque standard : les différences clés" at bounding box center [209, 253] width 240 height 9
click at [348, 106] on icon "button" at bounding box center [347, 111] width 11 height 11
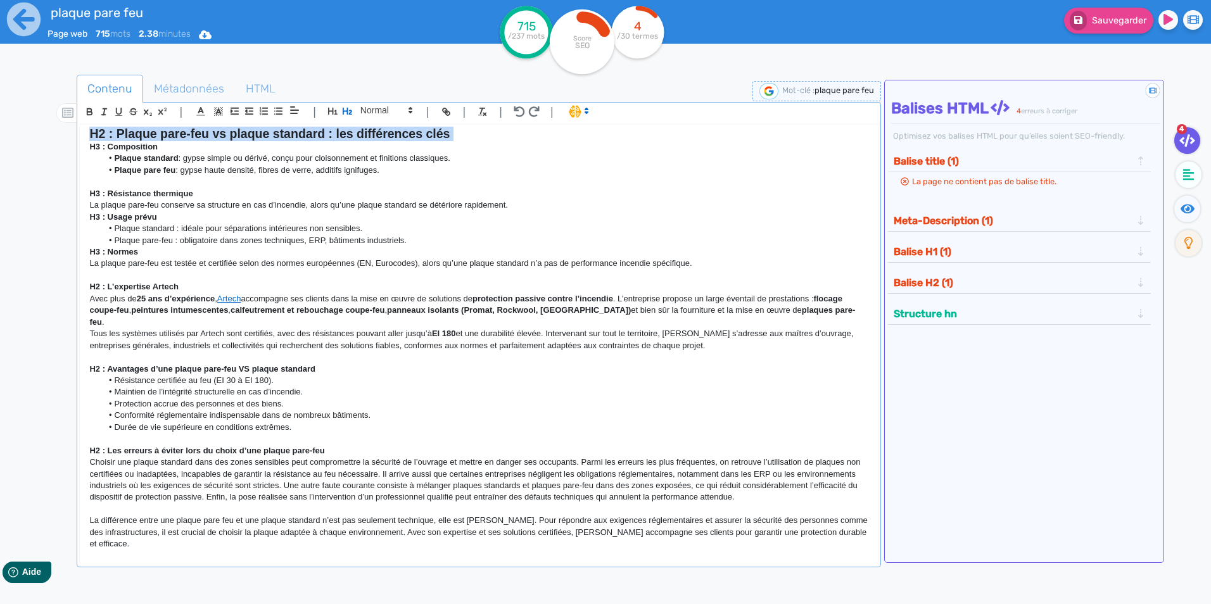
scroll to position [127, 0]
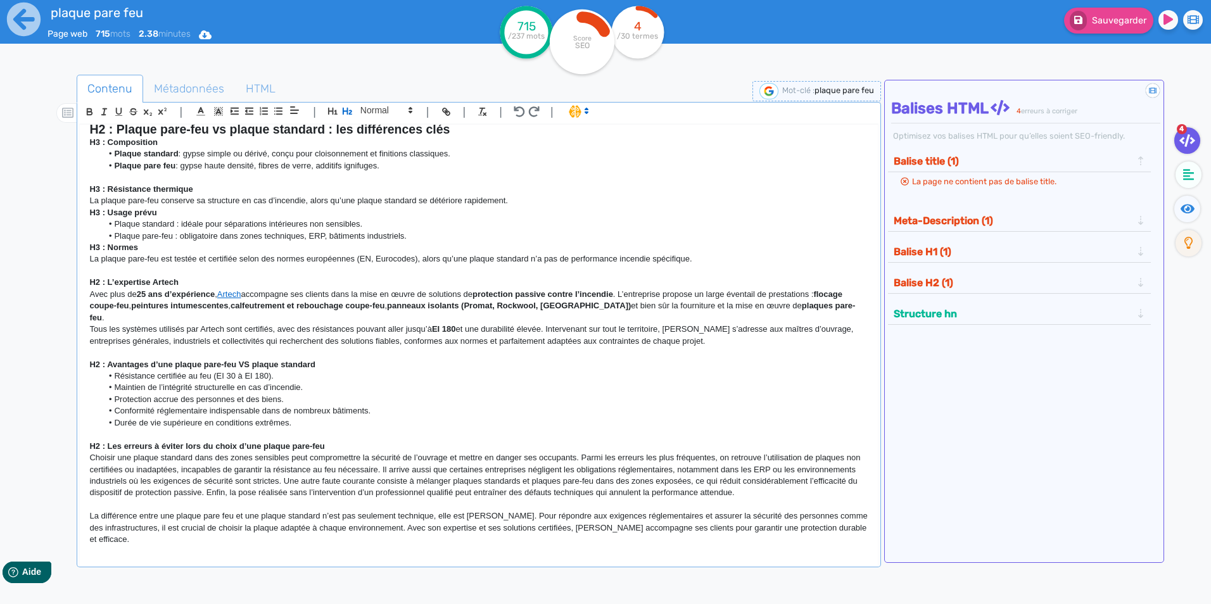
click at [134, 278] on strong "H2 : L’expertise Artech" at bounding box center [133, 281] width 89 height 9
click at [348, 111] on icon "button" at bounding box center [347, 111] width 9 height 7
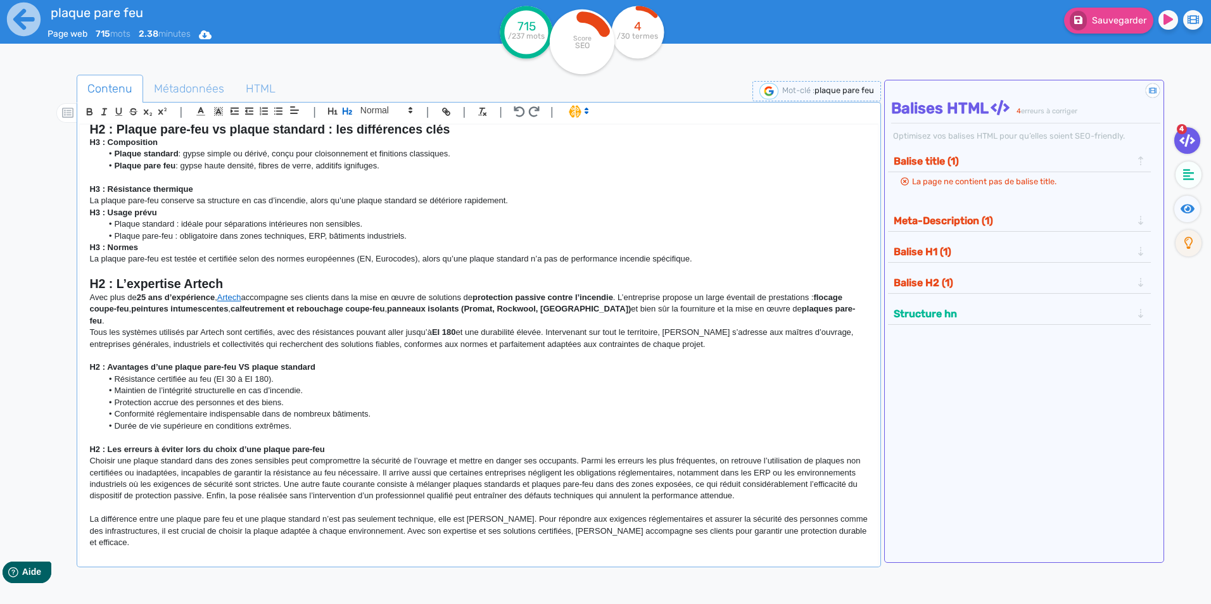
click at [137, 362] on strong "H2 : Avantages d’une plaque pare-feu VS plaque standard" at bounding box center [202, 366] width 226 height 9
click at [138, 362] on strong "H2 : Avantages d’une plaque pare-feu VS plaque standard" at bounding box center [202, 366] width 226 height 9
click at [345, 109] on icon "button" at bounding box center [347, 111] width 11 height 11
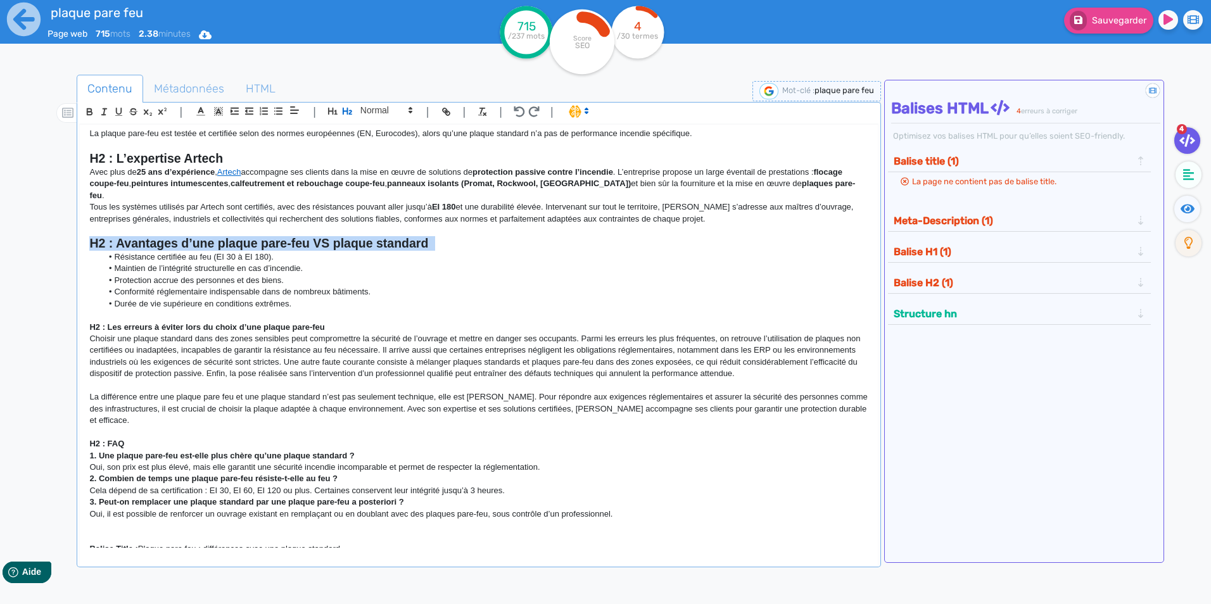
scroll to position [255, 0]
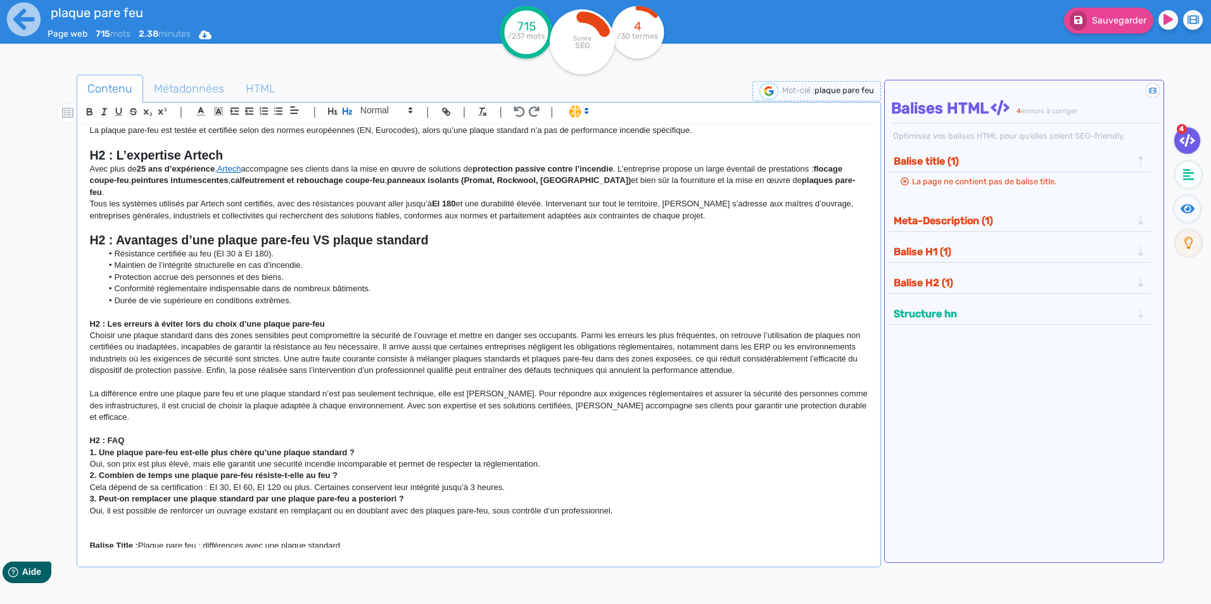
click at [142, 319] on strong "H2 : Les erreurs à éviter lors du choix d’une plaque pare-feu" at bounding box center [206, 323] width 235 height 9
click at [351, 110] on icon "button" at bounding box center [347, 111] width 9 height 7
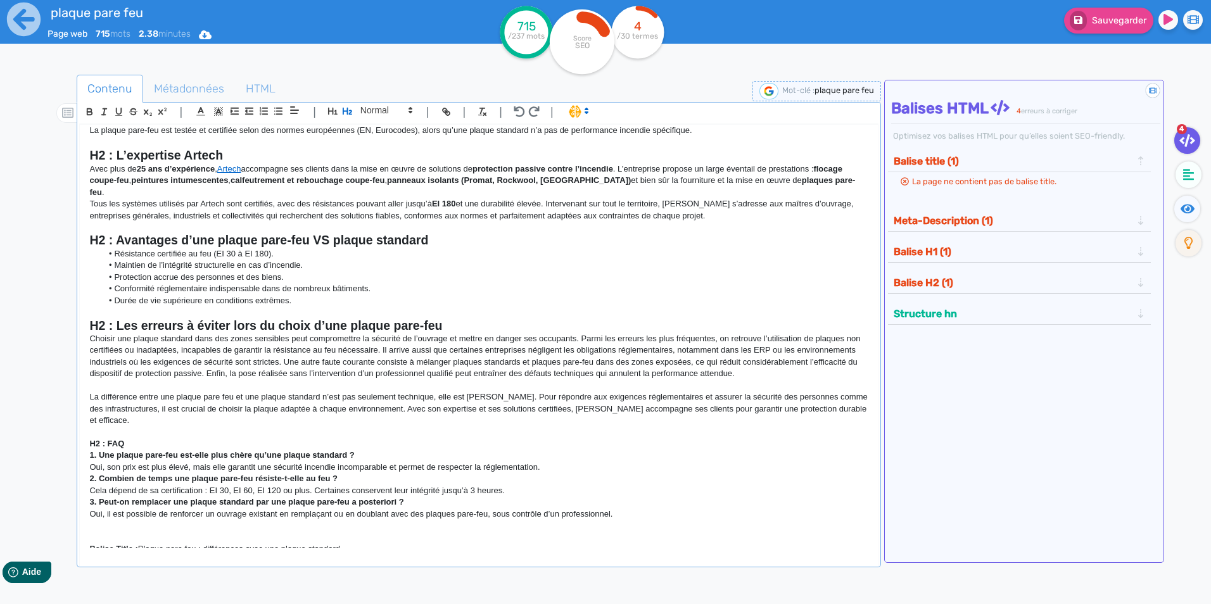
click at [115, 439] on strong "H2 : FAQ" at bounding box center [106, 443] width 35 height 9
click at [346, 115] on icon "button" at bounding box center [347, 111] width 11 height 11
click at [339, 295] on li "Durée de vie supérieure en conditions extrêmes." at bounding box center [485, 300] width 766 height 11
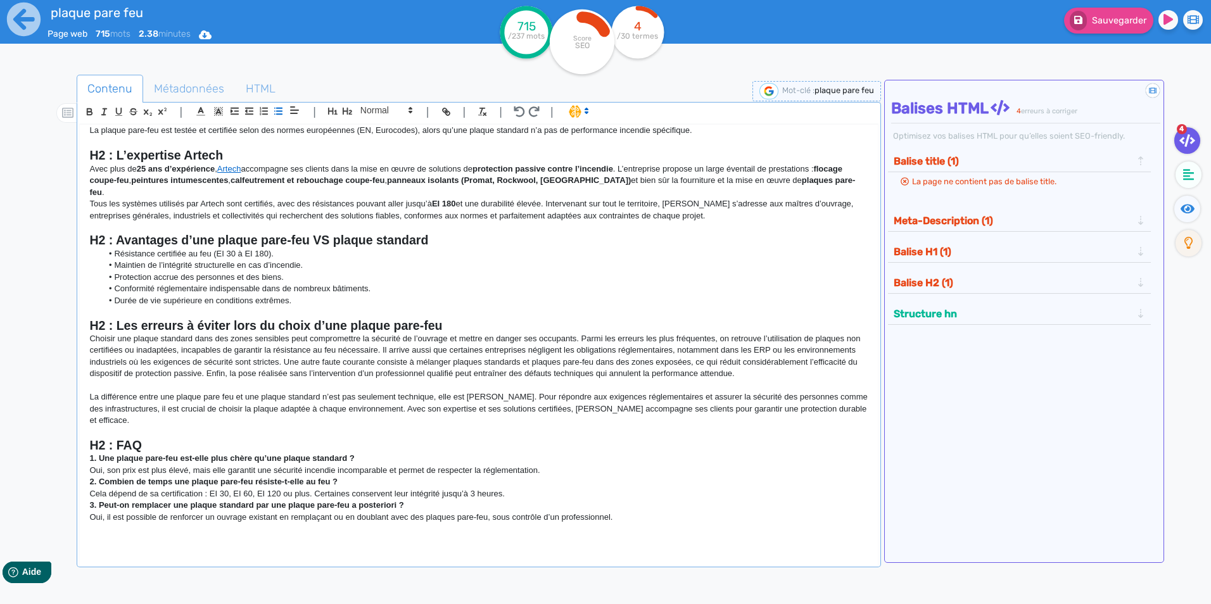
scroll to position [262, 0]
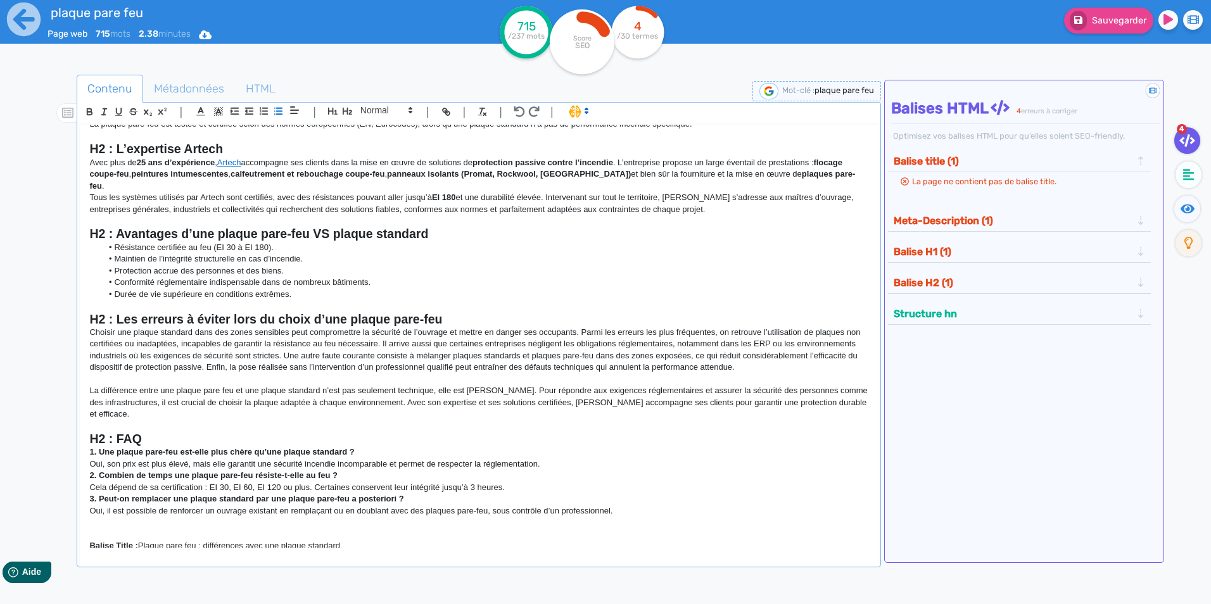
drag, startPoint x: 90, startPoint y: 521, endPoint x: 850, endPoint y: 582, distance: 762.3
click at [850, 582] on div "Contenu Métadonnées HTML | | H3 H4 H5 H6 Normal | | | | Différences entre plaqu…" at bounding box center [479, 379] width 804 height 609
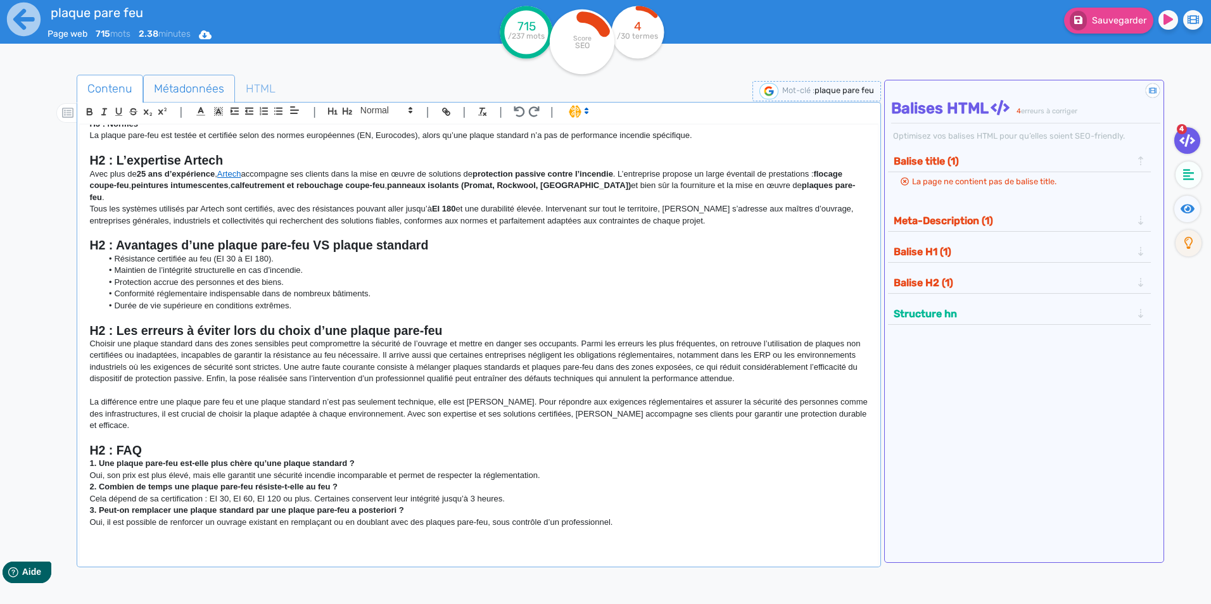
click at [191, 96] on span "Métadonnées" at bounding box center [189, 89] width 91 height 34
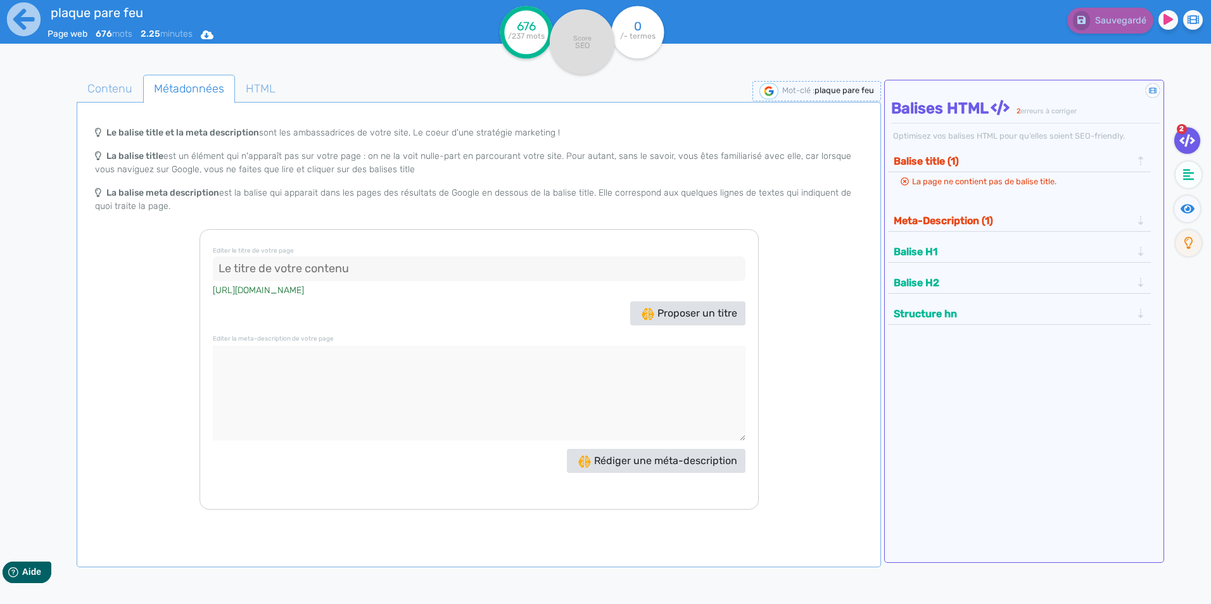
click at [253, 271] on input at bounding box center [479, 268] width 533 height 25
paste input "Plaque pare feu : différences avec une plaque standard"
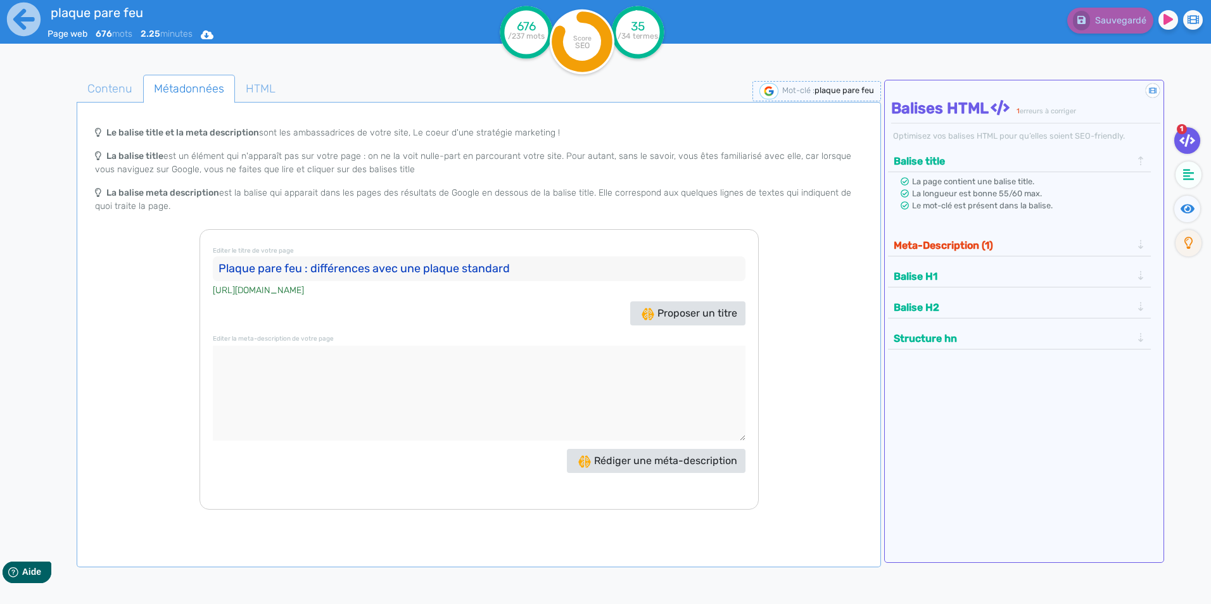
type input "Plaque pare feu : différences avec une plaque standard"
click at [265, 362] on textarea at bounding box center [479, 393] width 533 height 95
paste textarea "Découvrez pourquoi une plaque pare feu est essentielle, ses différences avec un…"
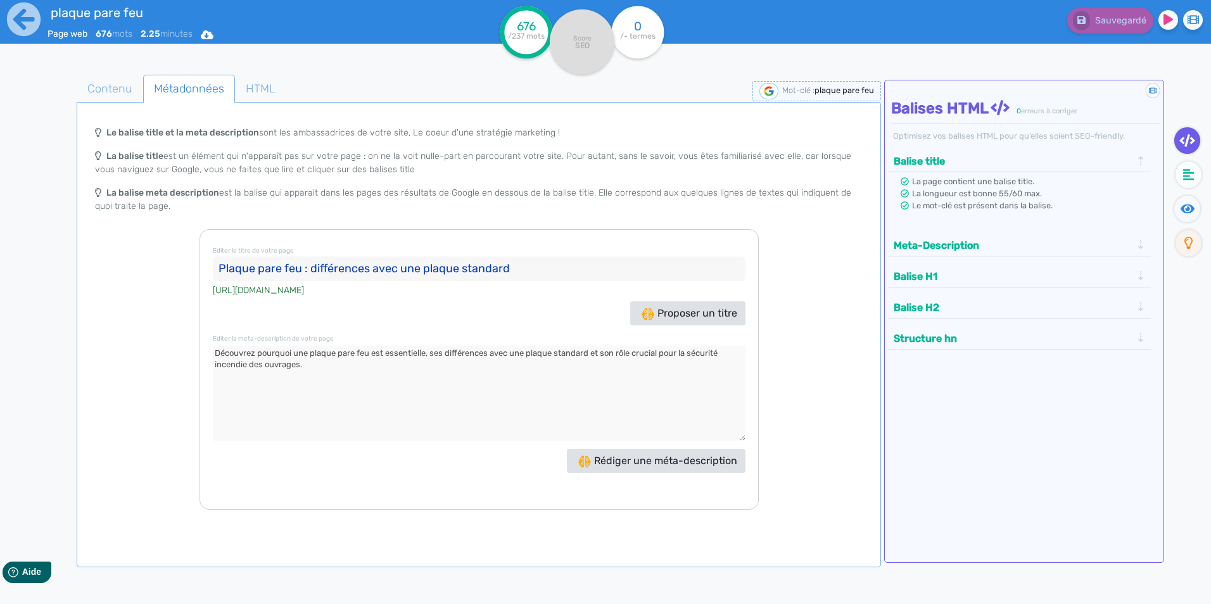
type textarea "Découvrez pourquoi une plaque pare feu est essentielle, ses différences avec un…"
click at [830, 320] on div "Le balise title et la meta description sont les ambassadrices de votre site, Le…" at bounding box center [478, 315] width 798 height 390
